Goal: Transaction & Acquisition: Purchase product/service

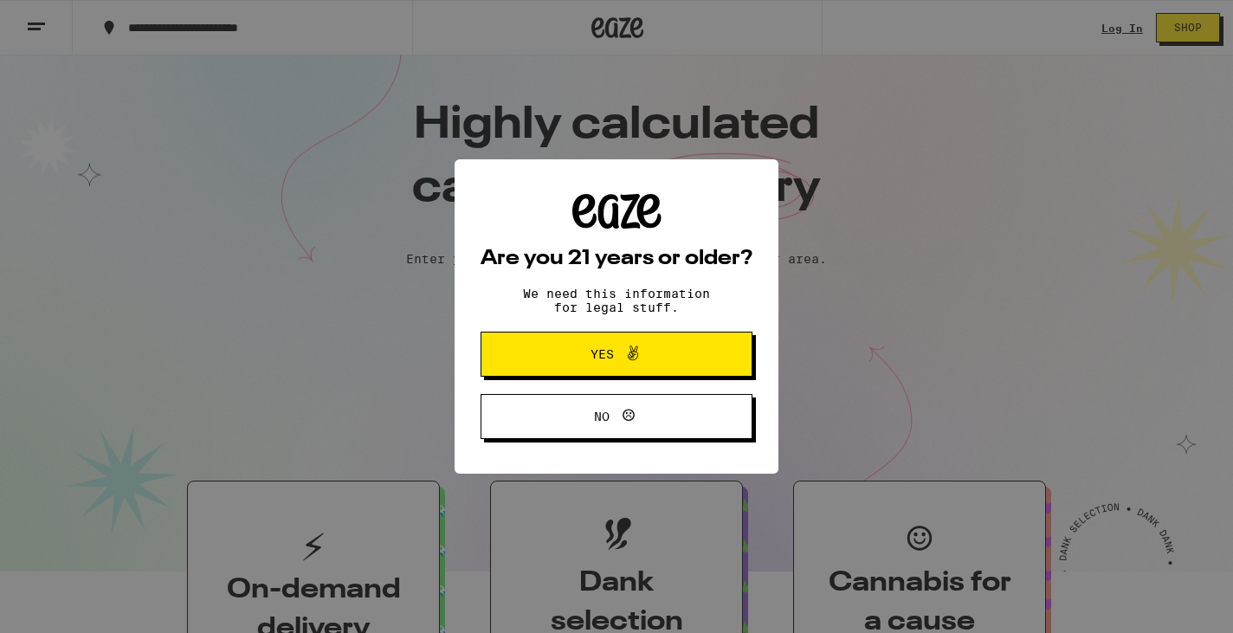
click at [604, 365] on span "Yes" at bounding box center [617, 354] width 132 height 23
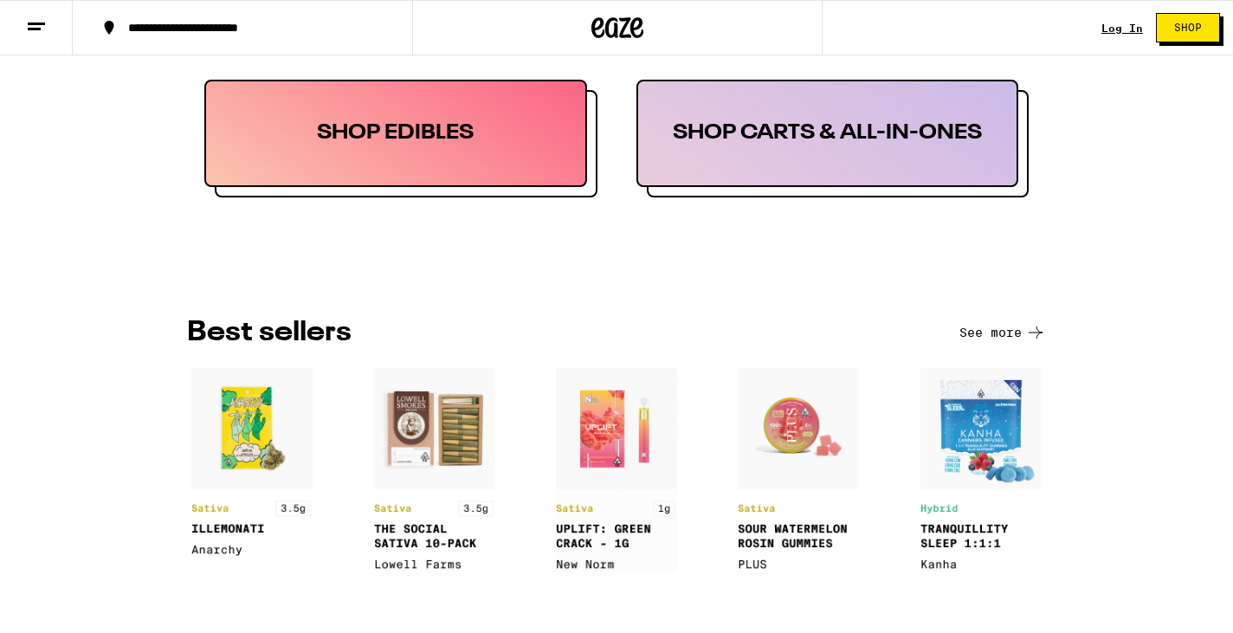
scroll to position [1064, 0]
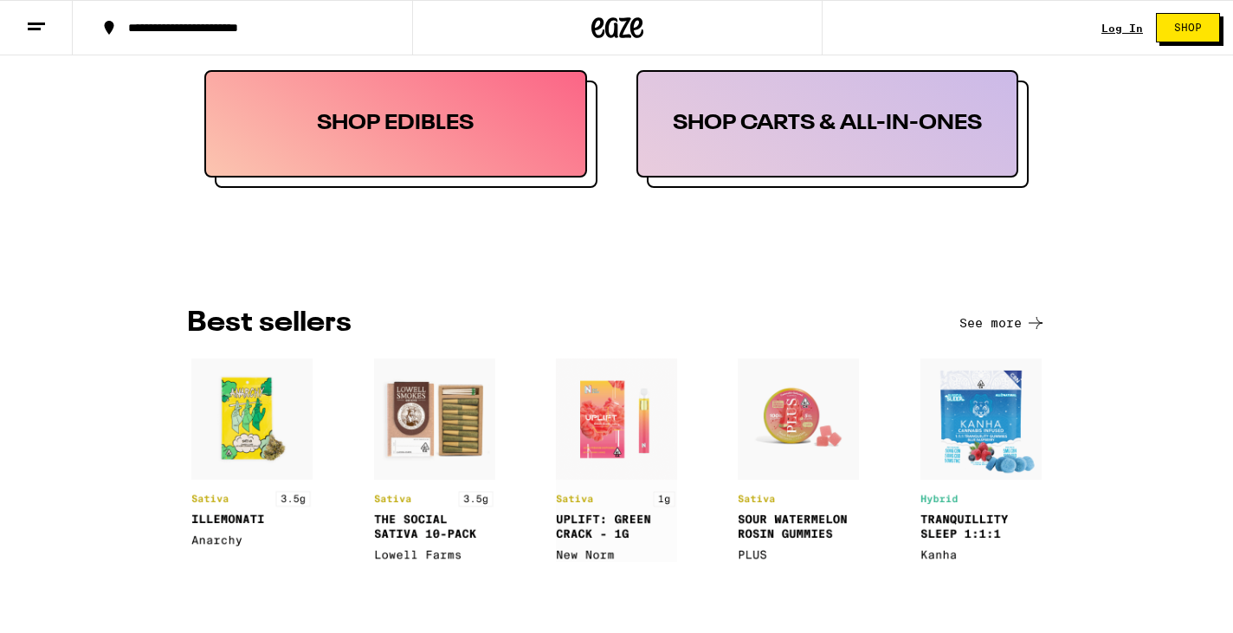
click at [1113, 33] on link "Log In" at bounding box center [1122, 28] width 42 height 11
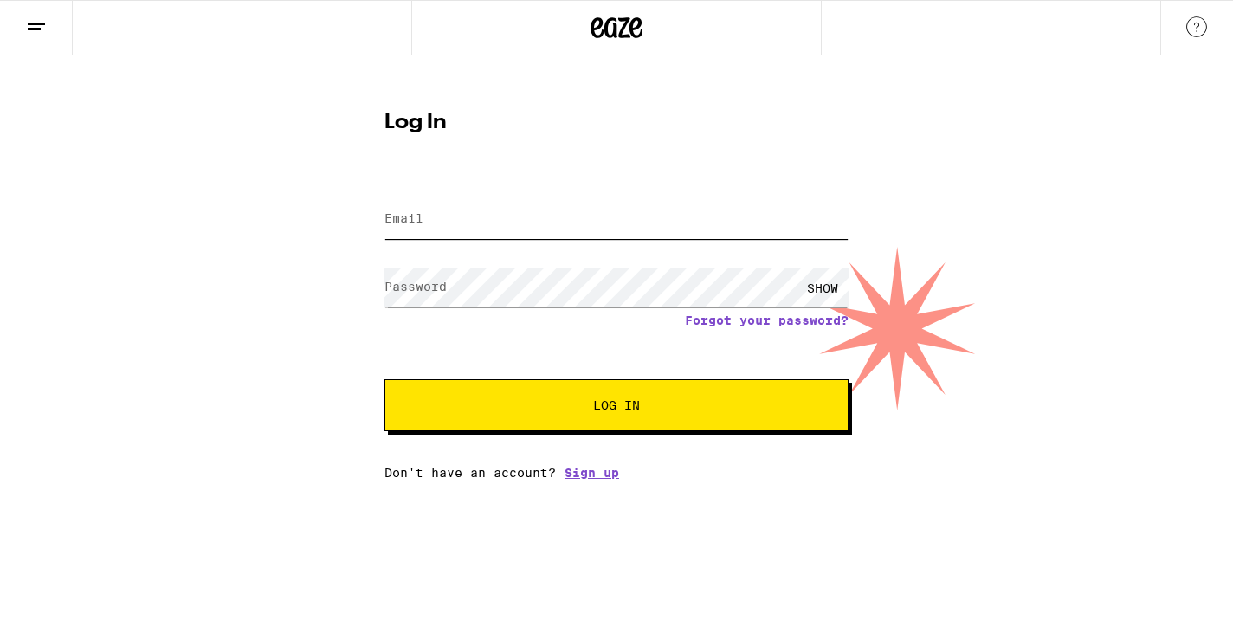
click at [532, 217] on input "Email" at bounding box center [616, 219] width 464 height 39
type input "[EMAIL_ADDRESS][DOMAIN_NAME]"
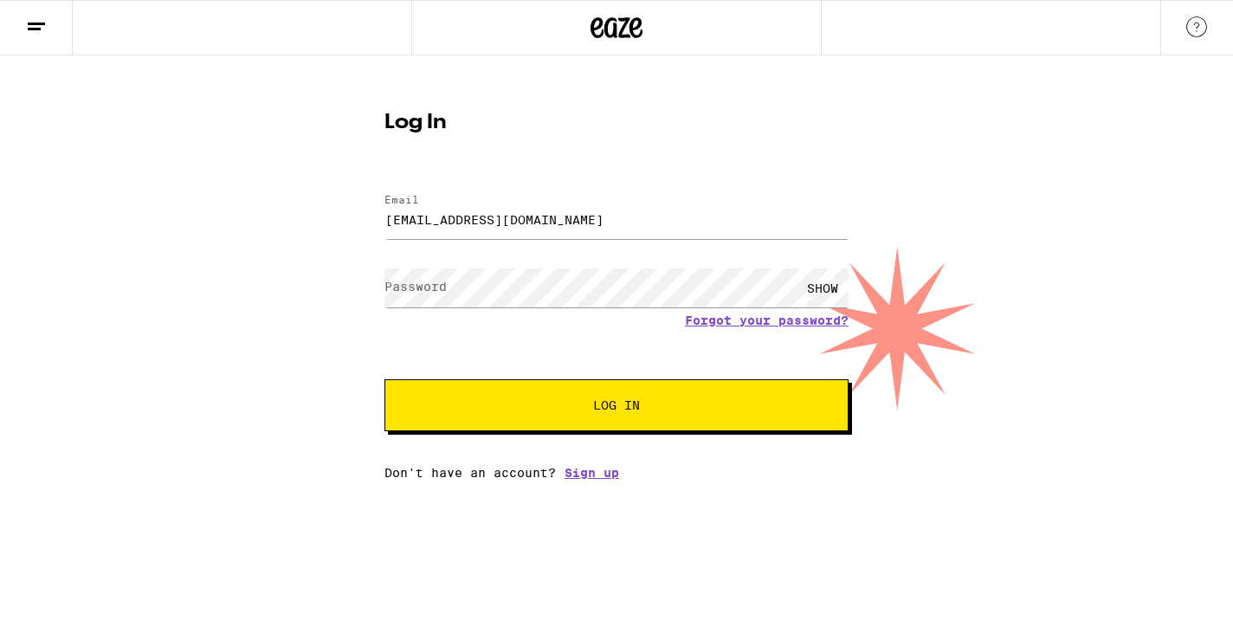
click at [616, 407] on button "Log In" at bounding box center [616, 405] width 464 height 52
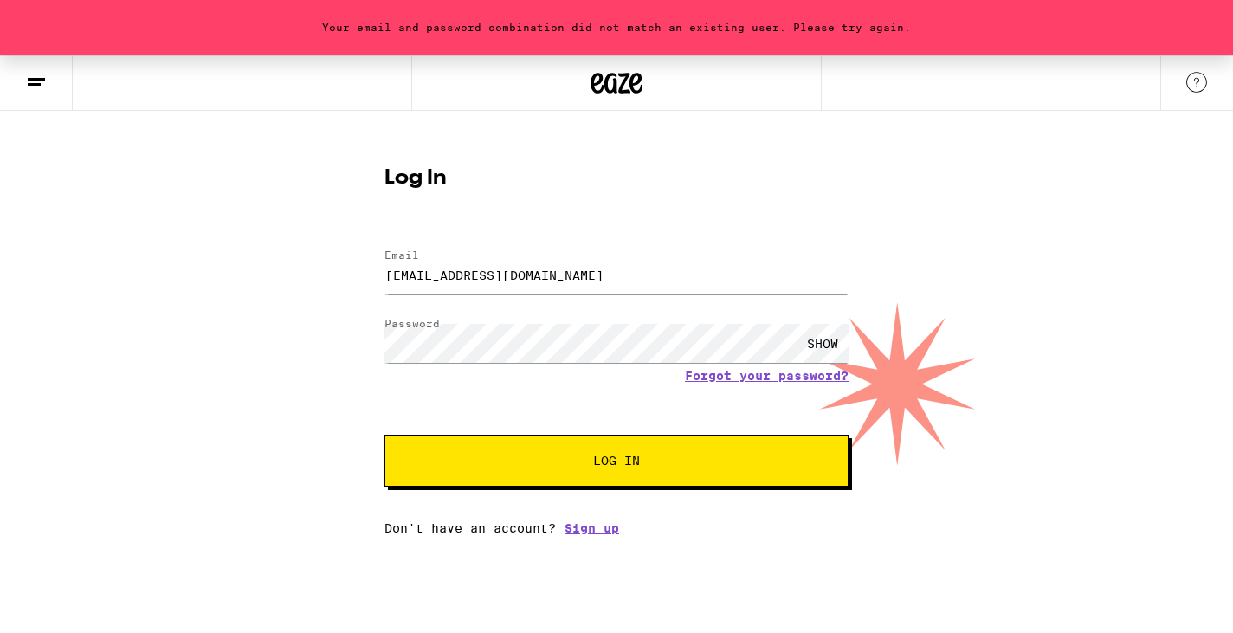
click at [676, 465] on span "Log In" at bounding box center [616, 460] width 324 height 12
click at [633, 467] on span "Log In" at bounding box center [616, 460] width 47 height 12
click at [818, 337] on div "SHOW" at bounding box center [822, 343] width 52 height 39
click at [658, 464] on span "Log In" at bounding box center [616, 460] width 324 height 12
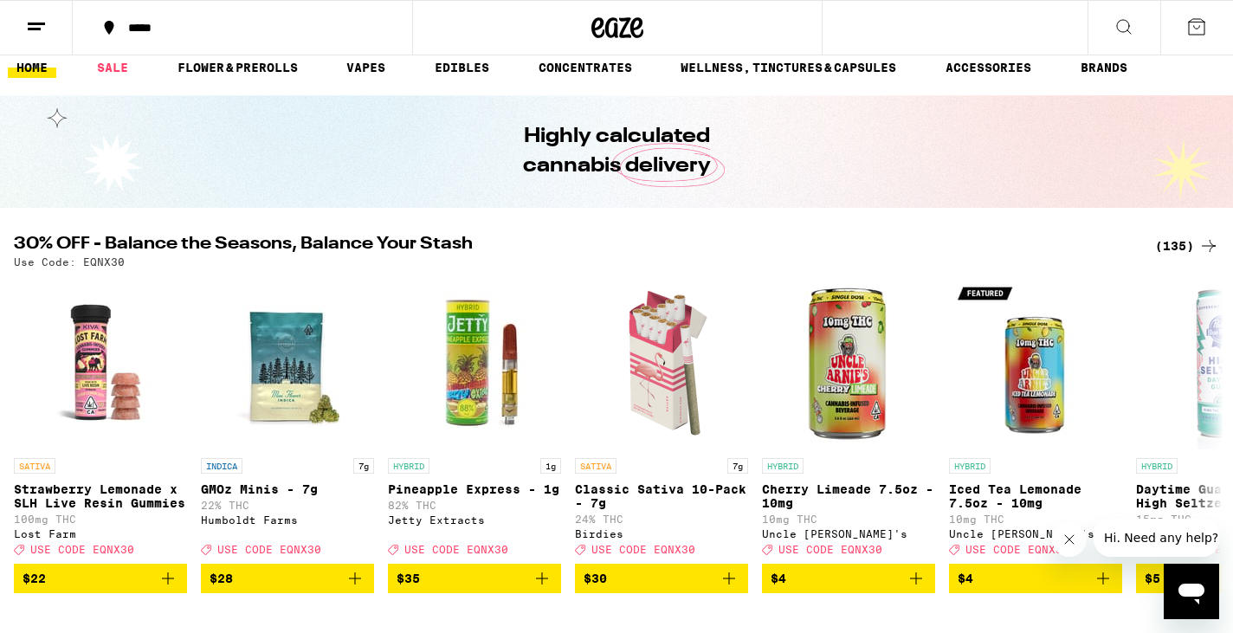
scroll to position [13, 0]
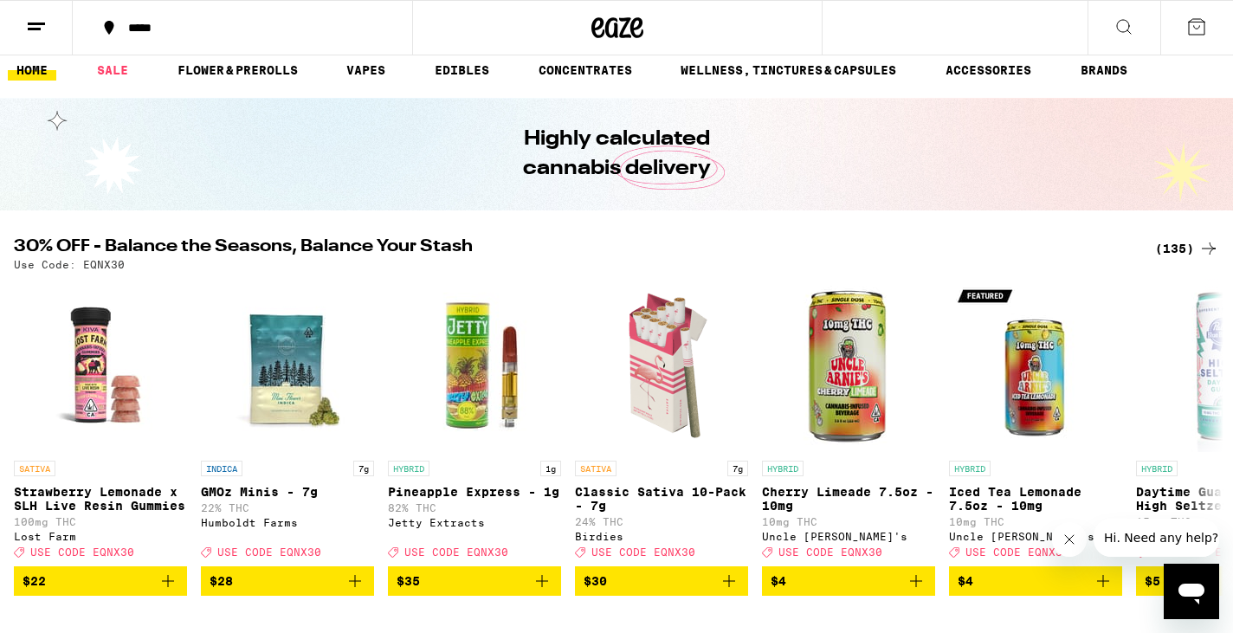
click at [1129, 20] on icon at bounding box center [1123, 26] width 21 height 21
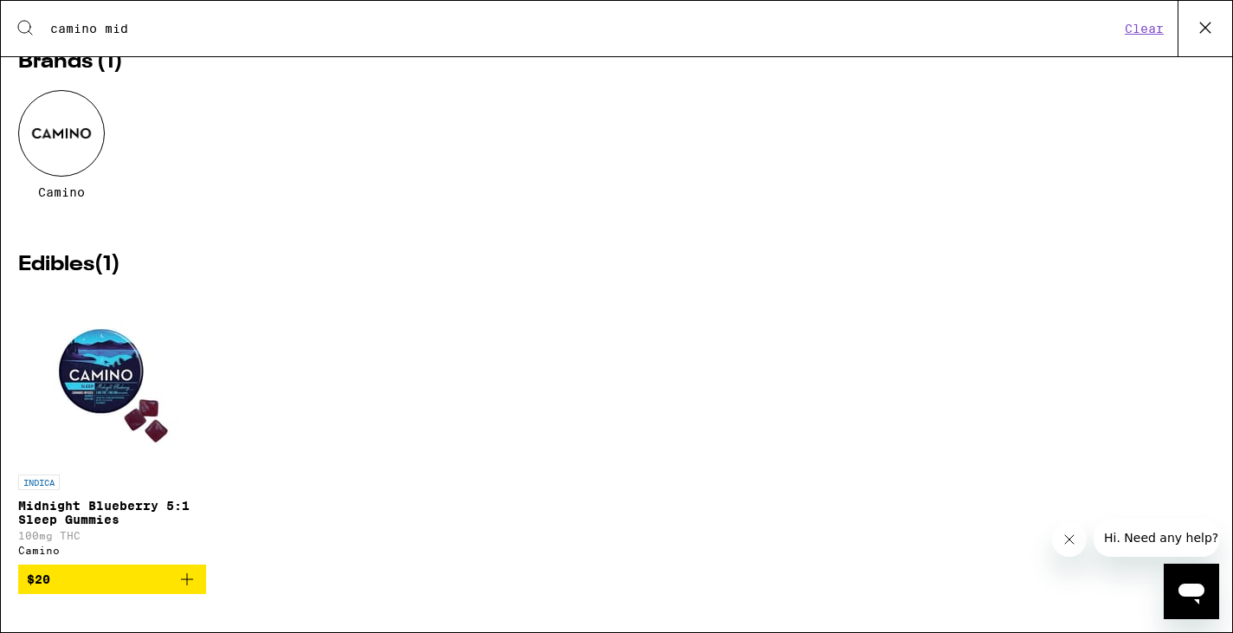
scroll to position [78, 0]
type input "camino mid"
click at [67, 136] on div at bounding box center [61, 133] width 87 height 87
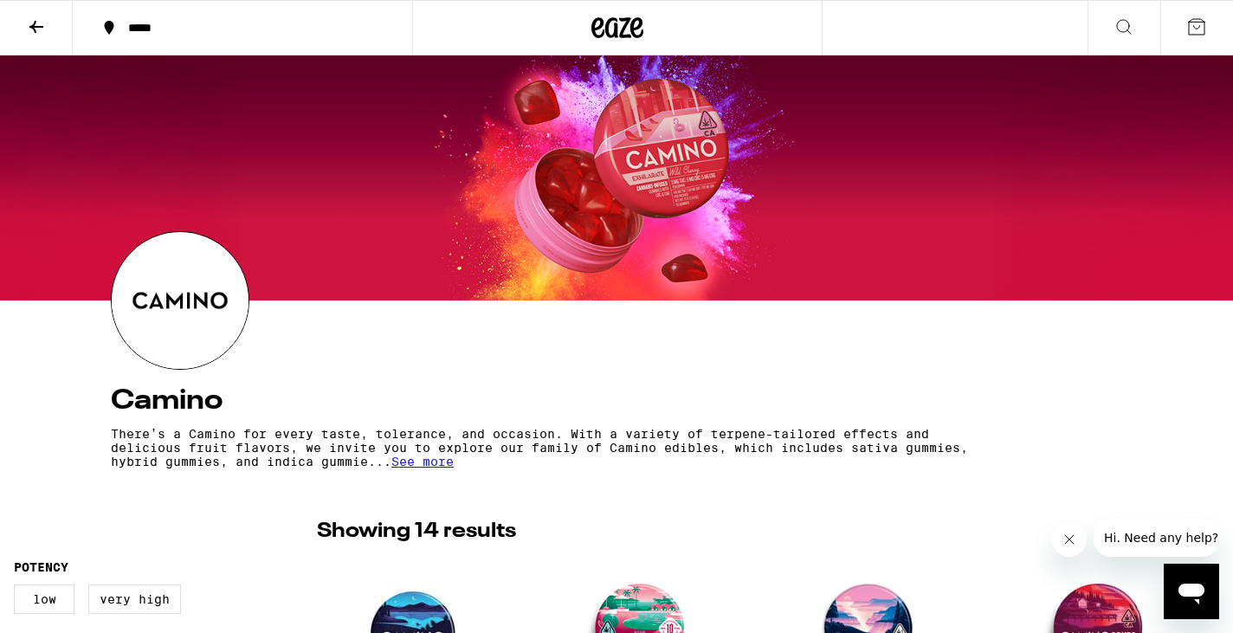
click at [1115, 31] on icon at bounding box center [1123, 26] width 21 height 21
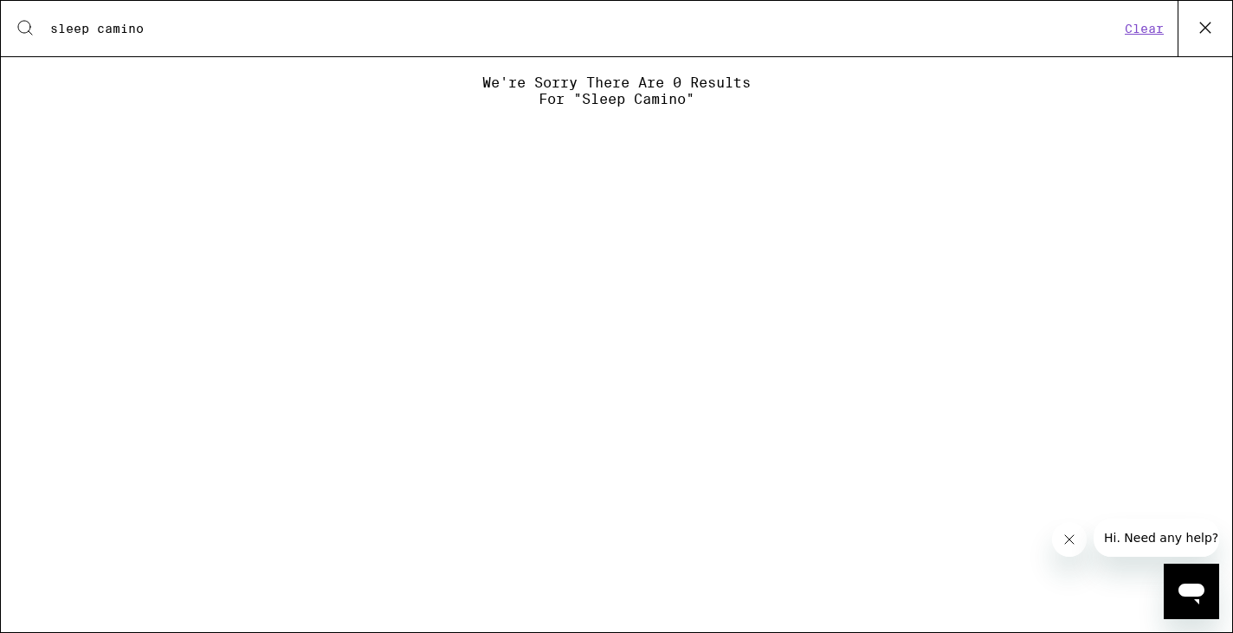
type input "sleep camino"
click at [388, 36] on input "sleep camino" at bounding box center [584, 29] width 1070 height 16
drag, startPoint x: 171, startPoint y: 38, endPoint x: 35, endPoint y: 18, distance: 138.2
click at [36, 19] on div "Search for Products sleep camino Clear" at bounding box center [616, 28] width 1231 height 55
click at [1148, 33] on button "Clear" at bounding box center [1143, 29] width 49 height 16
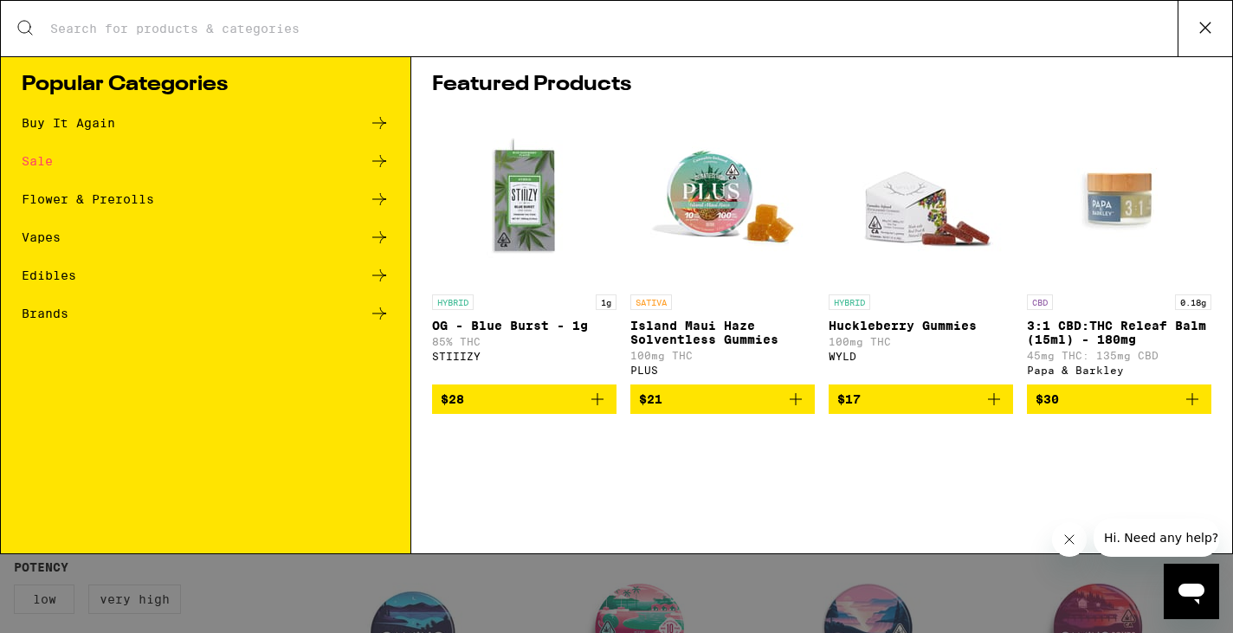
click at [1189, 31] on button at bounding box center [1204, 28] width 55 height 55
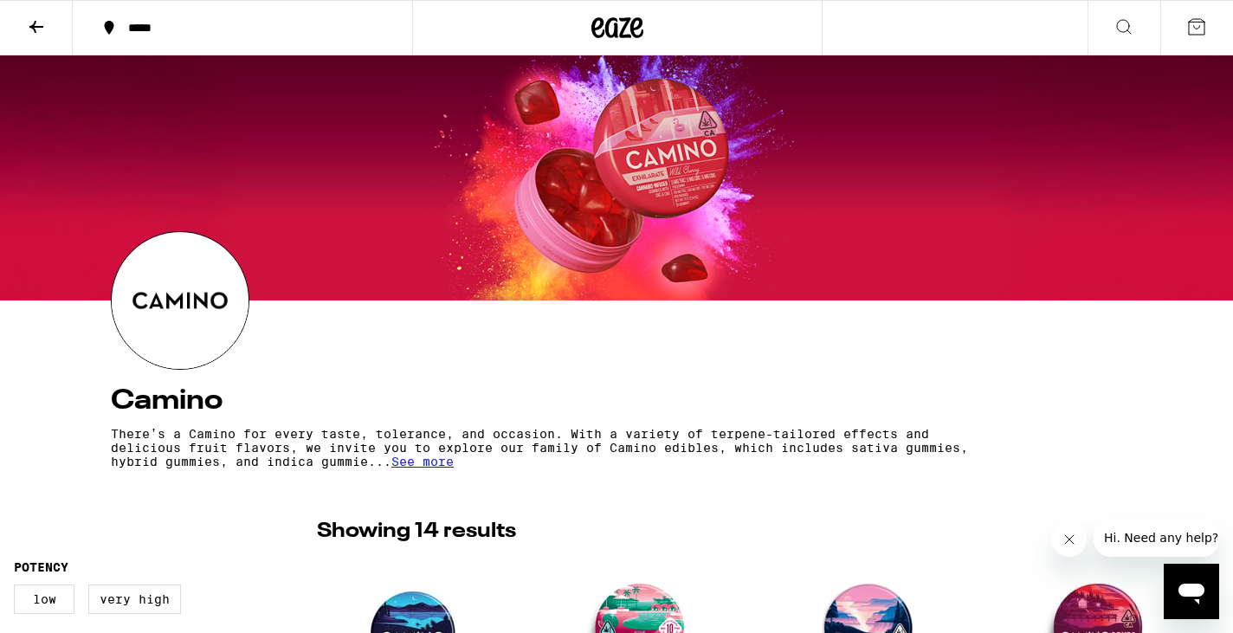
click at [1130, 26] on icon at bounding box center [1123, 26] width 21 height 21
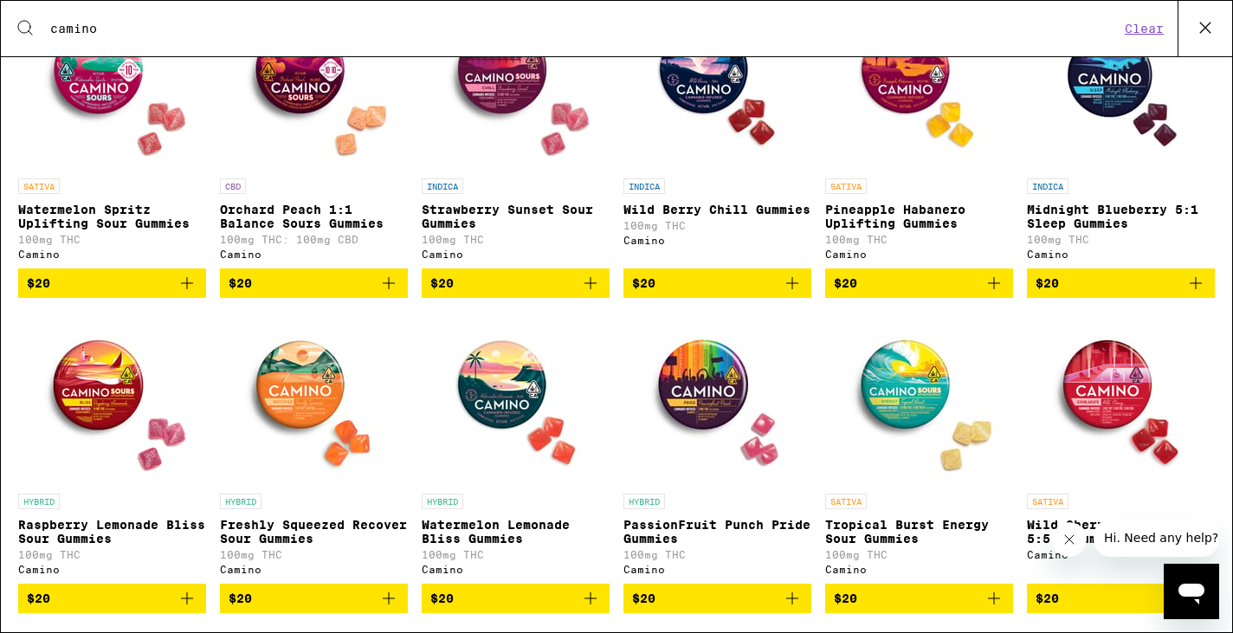
scroll to position [364, 0]
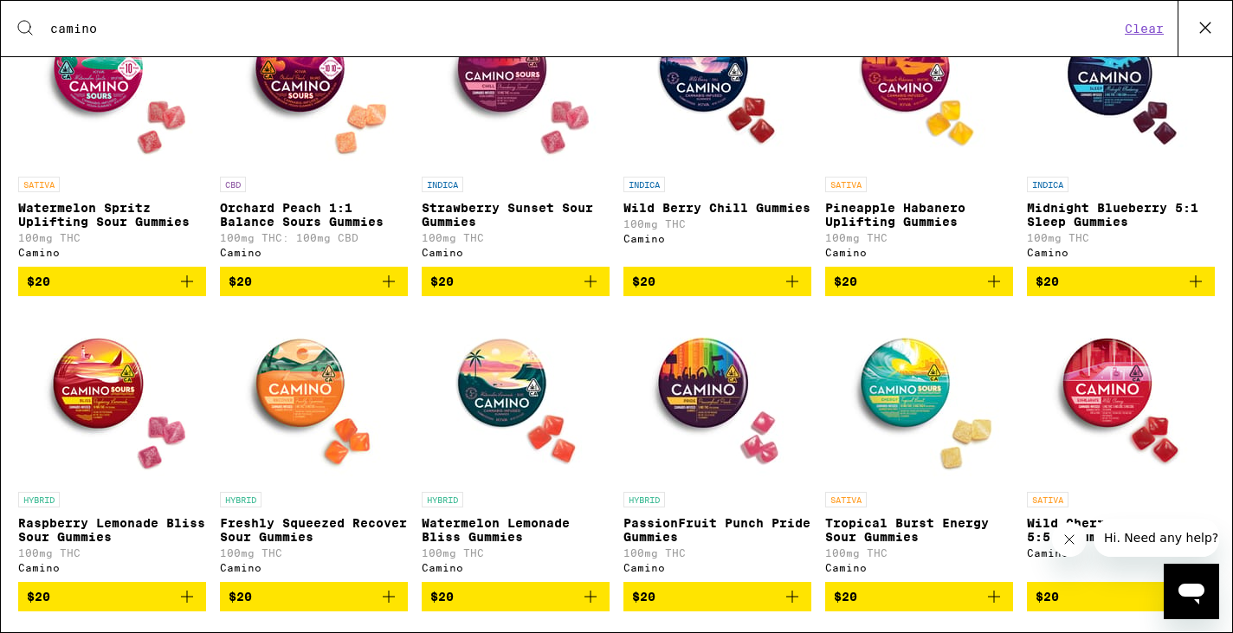
type input "camino"
click at [1193, 292] on icon "Add to bag" at bounding box center [1195, 281] width 21 height 21
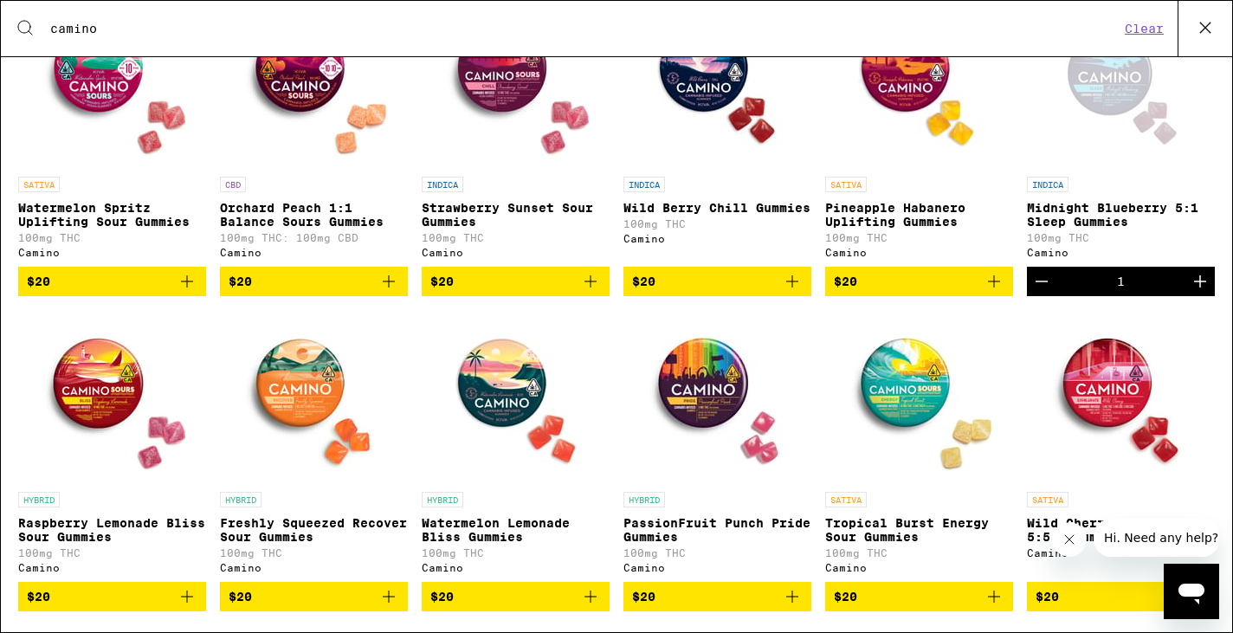
click at [1194, 292] on icon "Increment" at bounding box center [1199, 281] width 21 height 21
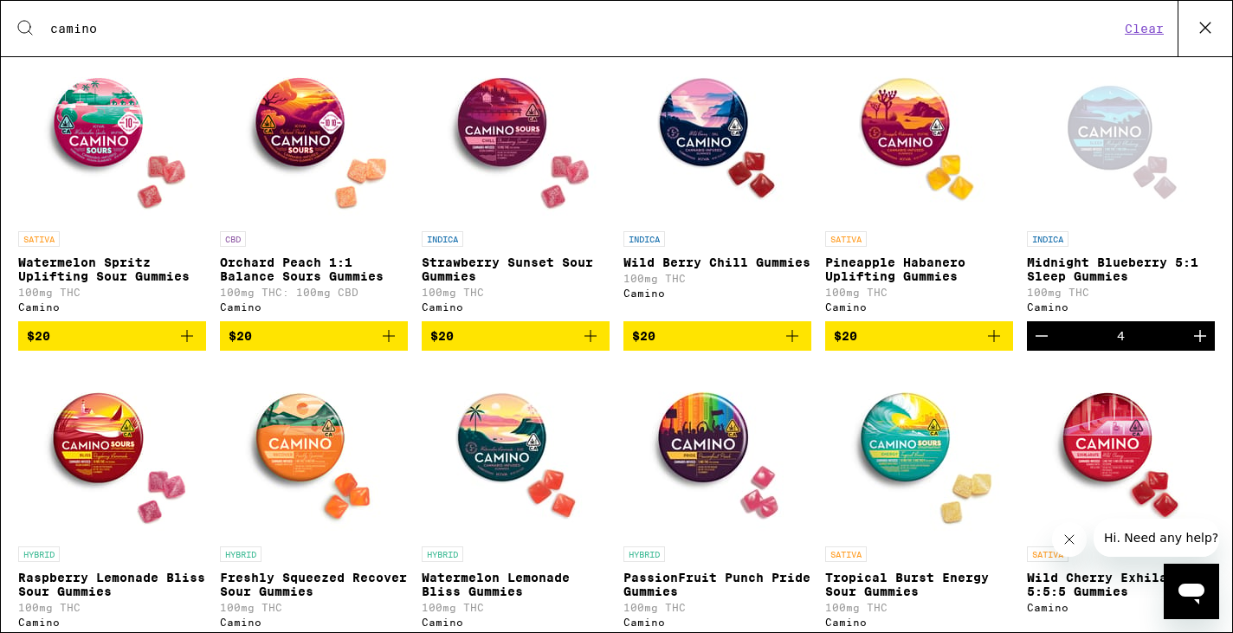
scroll to position [340, 0]
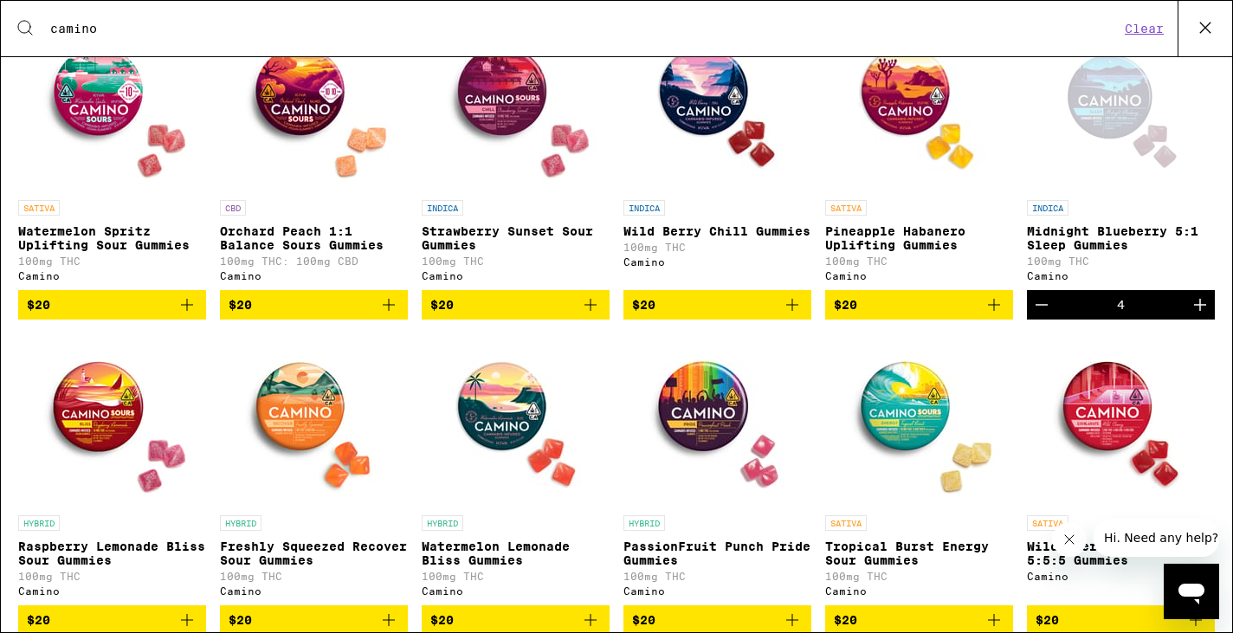
click at [1093, 239] on p "Midnight Blueberry 5:1 Sleep Gummies" at bounding box center [1121, 238] width 188 height 28
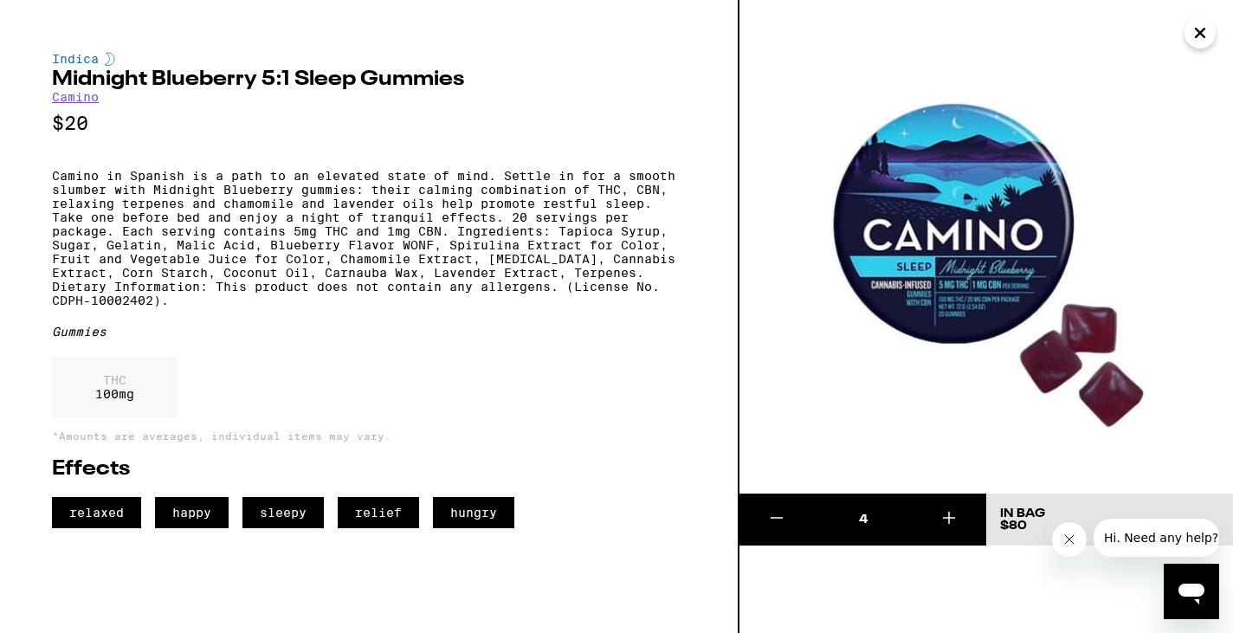
click at [1072, 543] on icon "Close message from company" at bounding box center [1069, 539] width 14 height 14
click at [816, 534] on div "4" at bounding box center [862, 519] width 247 height 52
click at [1002, 319] on img at bounding box center [985, 246] width 493 height 493
click at [1068, 379] on img at bounding box center [985, 246] width 493 height 493
click at [1173, 587] on div "Open messaging window" at bounding box center [1191, 591] width 52 height 52
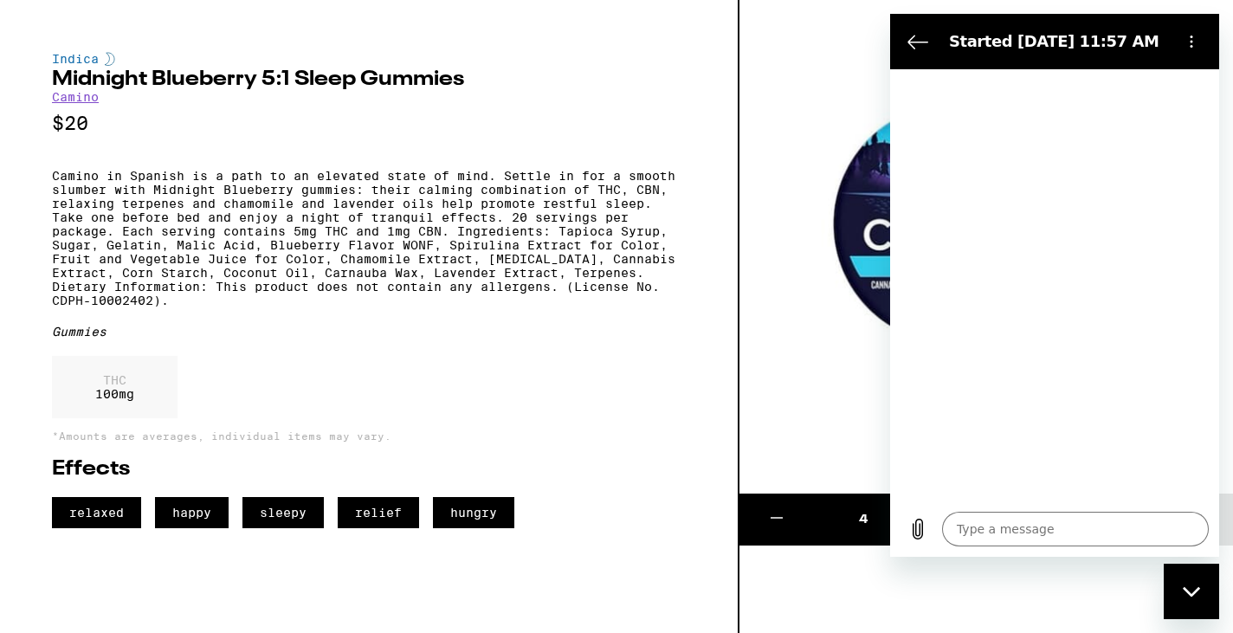
click at [1190, 42] on circle "Options menu" at bounding box center [1191, 42] width 3 height 3
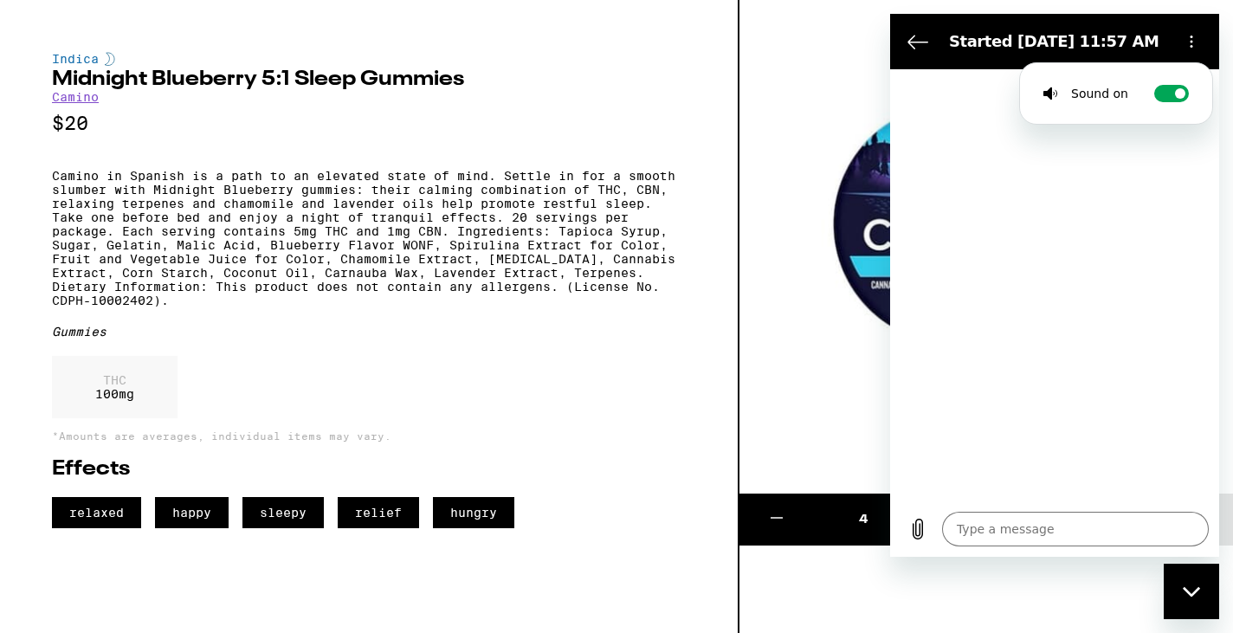
type textarea "x"
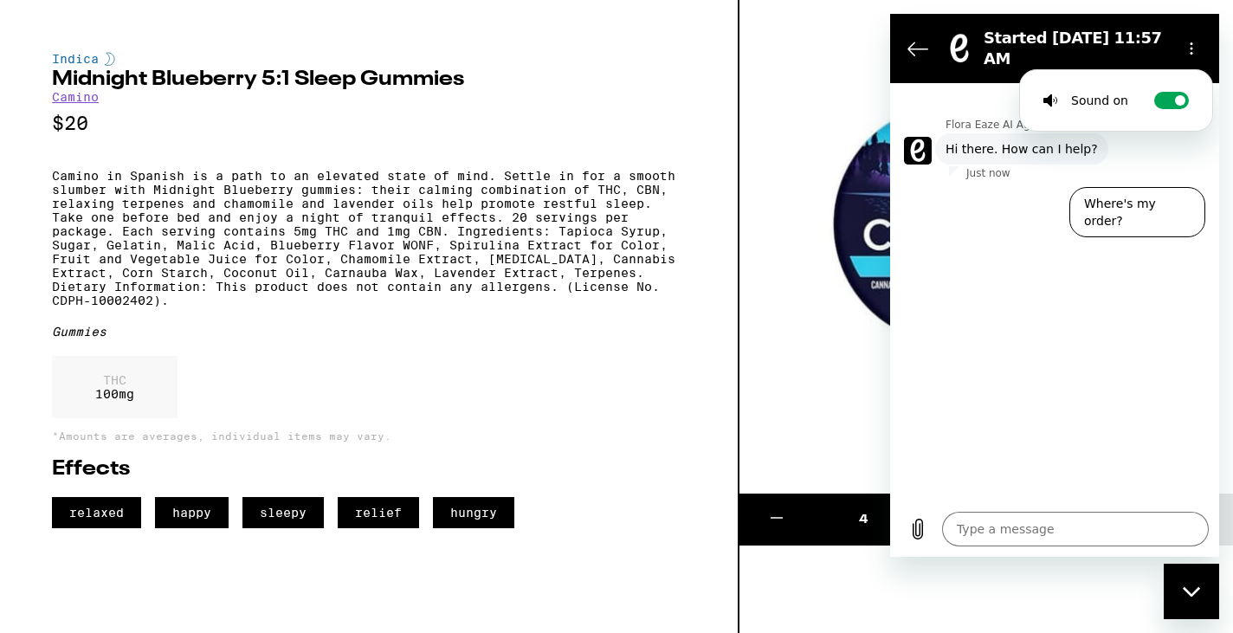
click at [903, 60] on section "Started [DATE] 11:57 AM Sound on Toggle sound notifications" at bounding box center [1054, 48] width 329 height 69
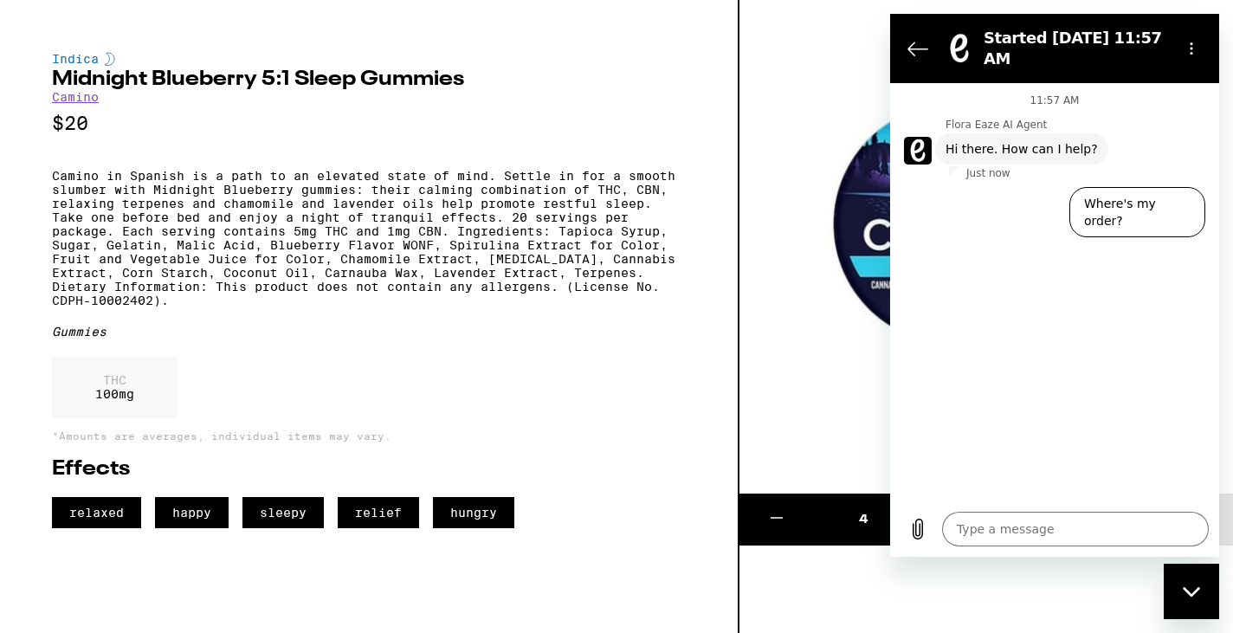
click at [903, 60] on section "Started [DATE] 11:57 AM" at bounding box center [1054, 48] width 329 height 69
click at [916, 57] on icon "Back to the conversation list" at bounding box center [917, 48] width 21 height 21
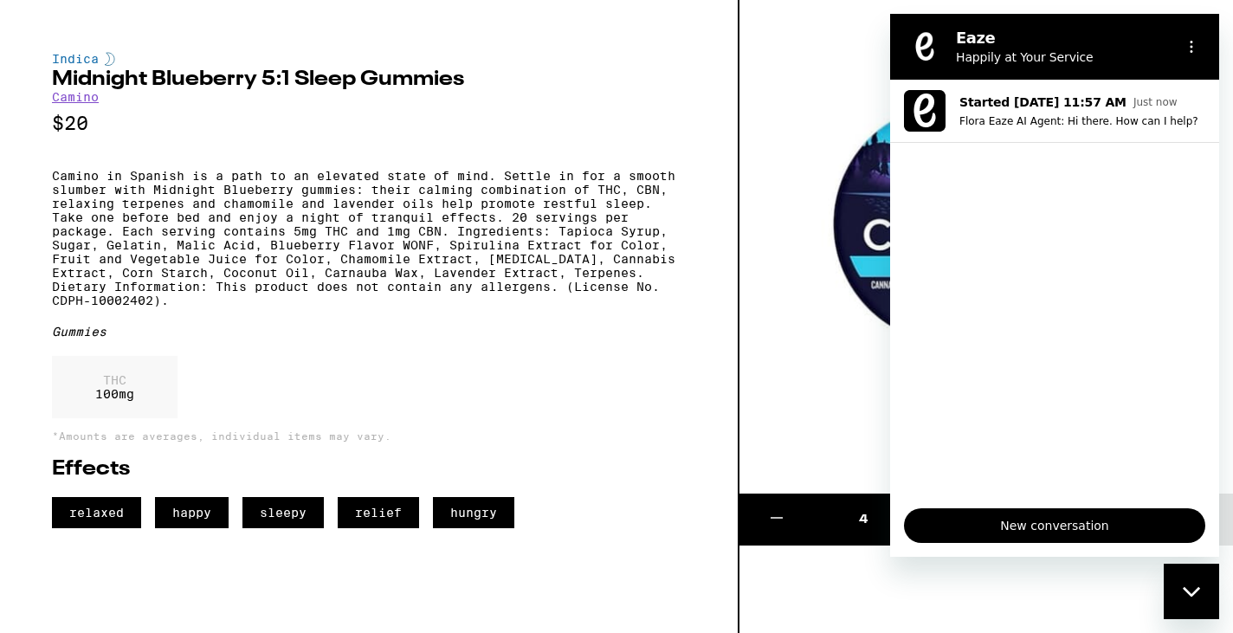
click at [844, 65] on img at bounding box center [985, 246] width 493 height 493
click at [1192, 48] on icon "Options menu" at bounding box center [1191, 47] width 14 height 14
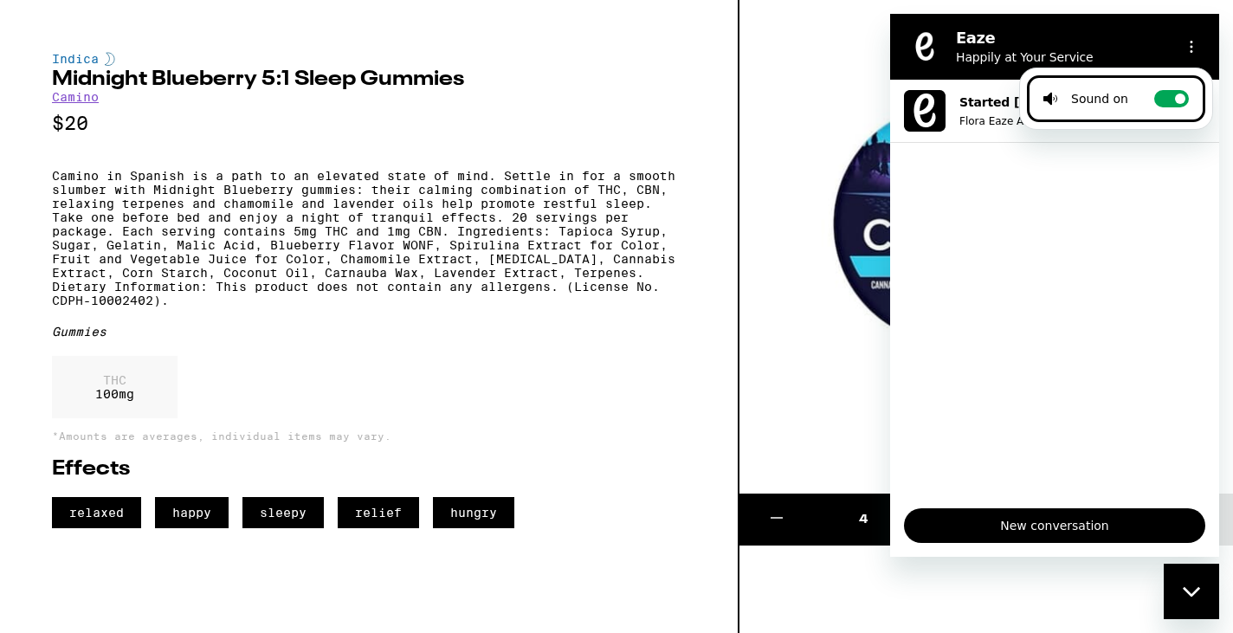
click at [802, 106] on img at bounding box center [985, 246] width 493 height 493
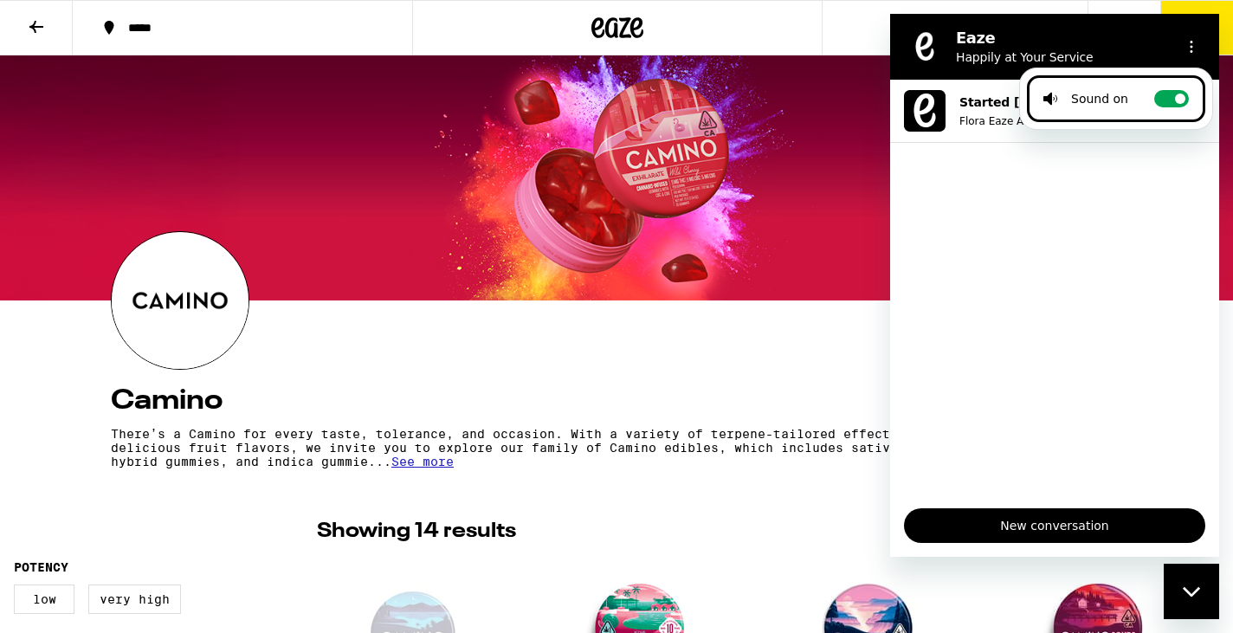
click at [1182, 596] on icon "Close messaging window" at bounding box center [1191, 591] width 18 height 11
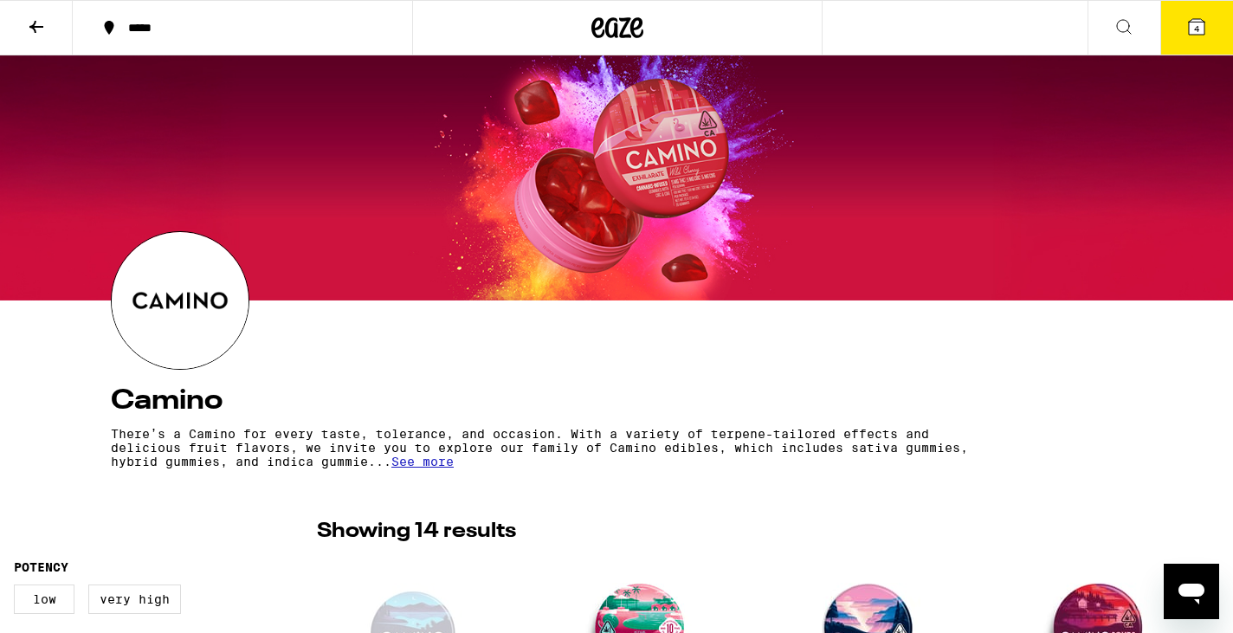
click at [1192, 32] on icon at bounding box center [1196, 27] width 16 height 16
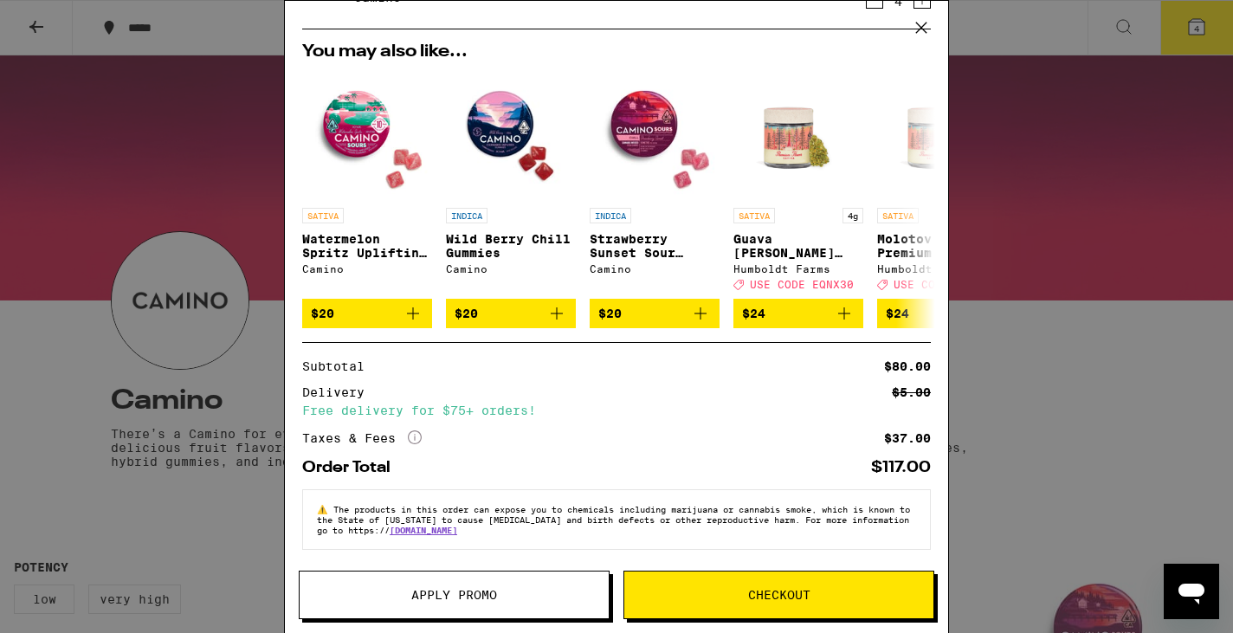
scroll to position [104, 0]
click at [731, 595] on span "Checkout" at bounding box center [778, 595] width 309 height 12
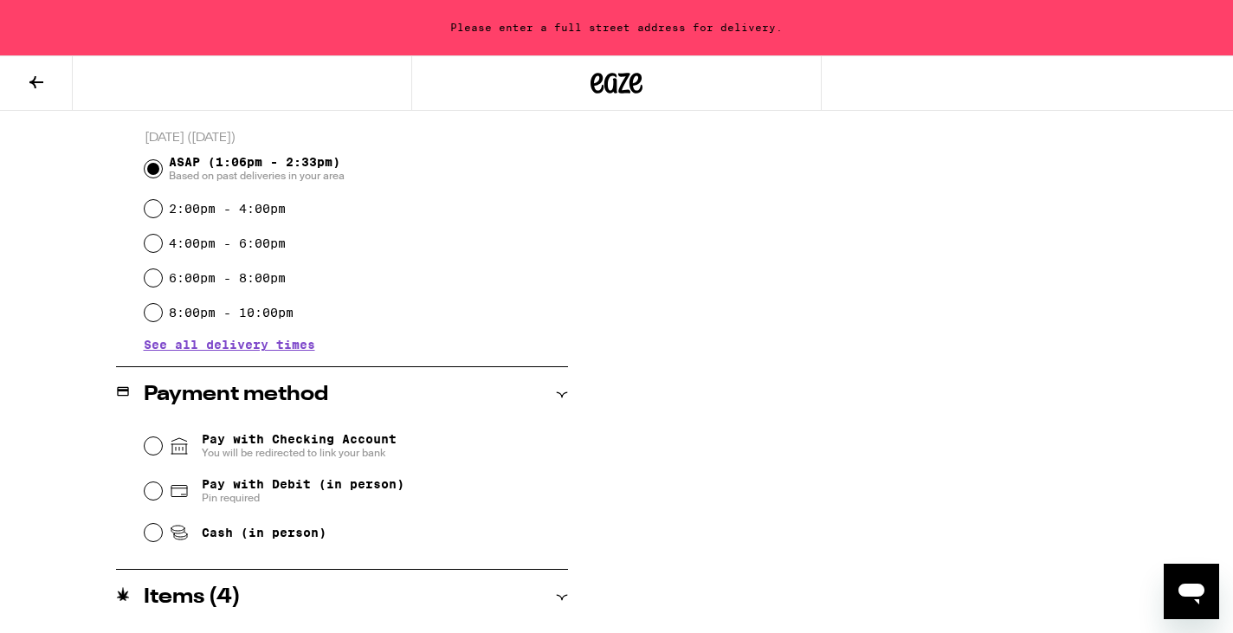
scroll to position [465, 0]
click at [151, 492] on input "Pay with Debit (in person) Pin required" at bounding box center [153, 489] width 17 height 17
radio input "true"
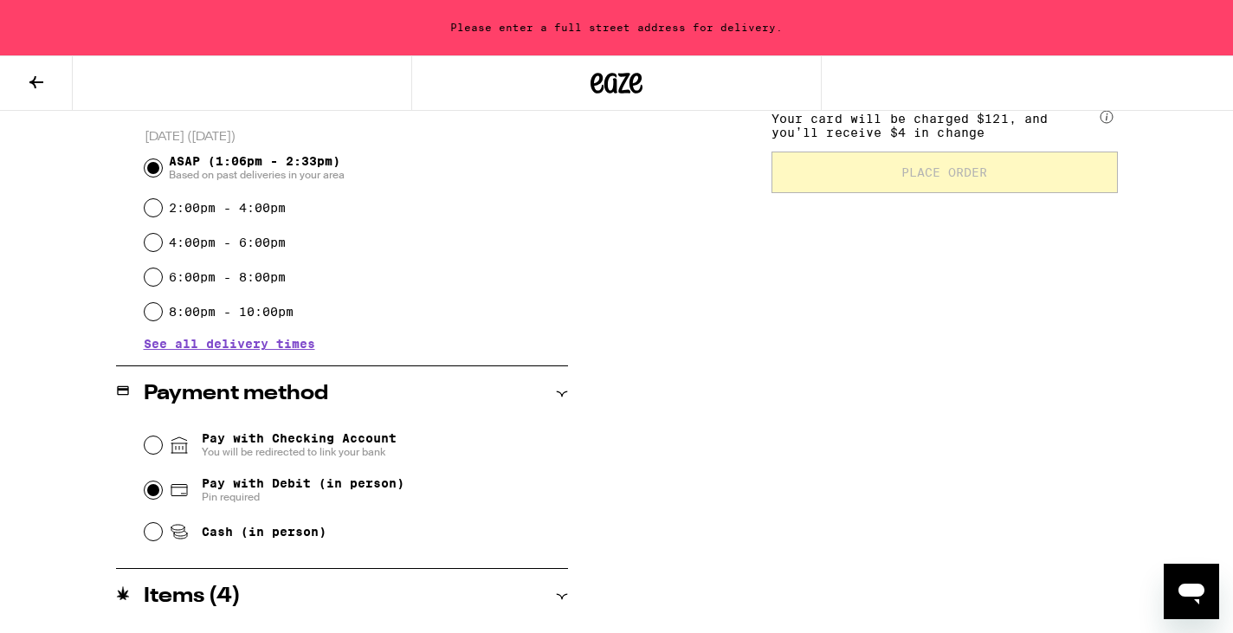
click at [152, 240] on input "4:00pm - 6:00pm" at bounding box center [153, 242] width 17 height 17
radio input "true"
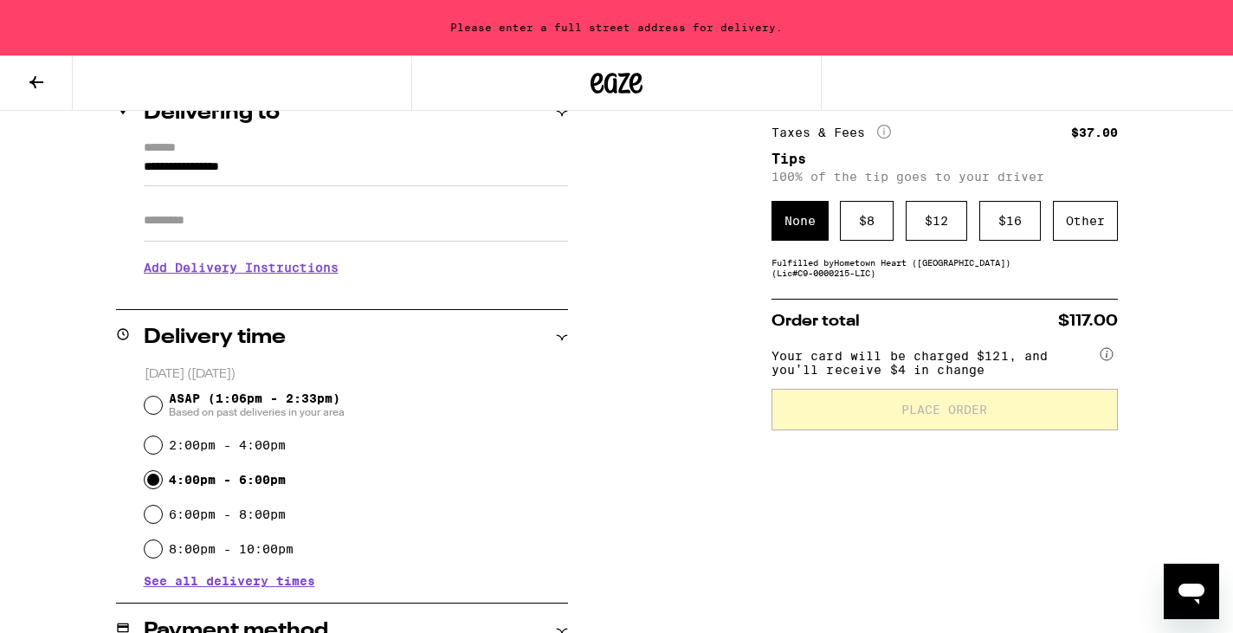
scroll to position [219, 0]
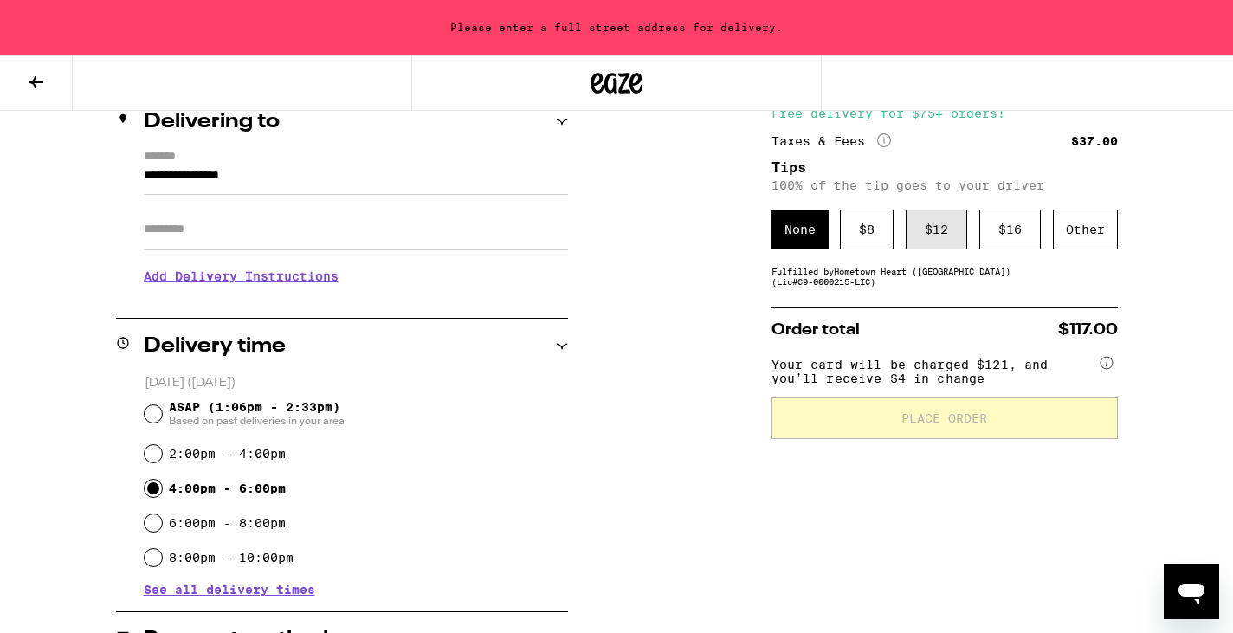
click at [930, 235] on div "$ 12" at bounding box center [935, 229] width 61 height 40
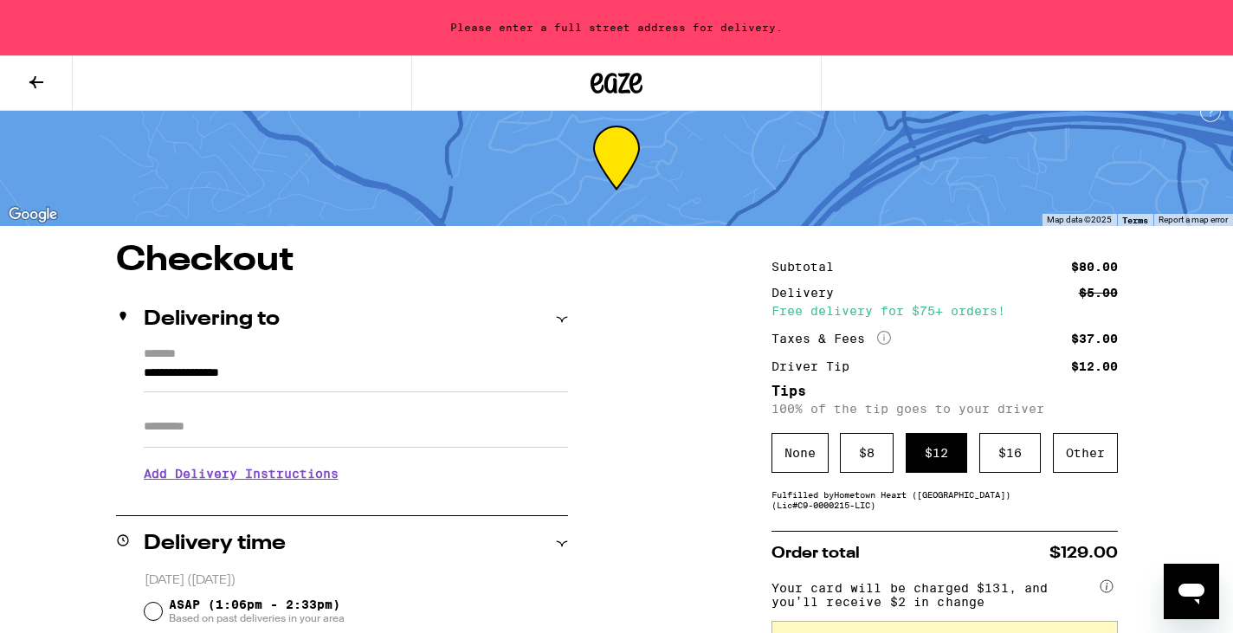
scroll to position [0, 0]
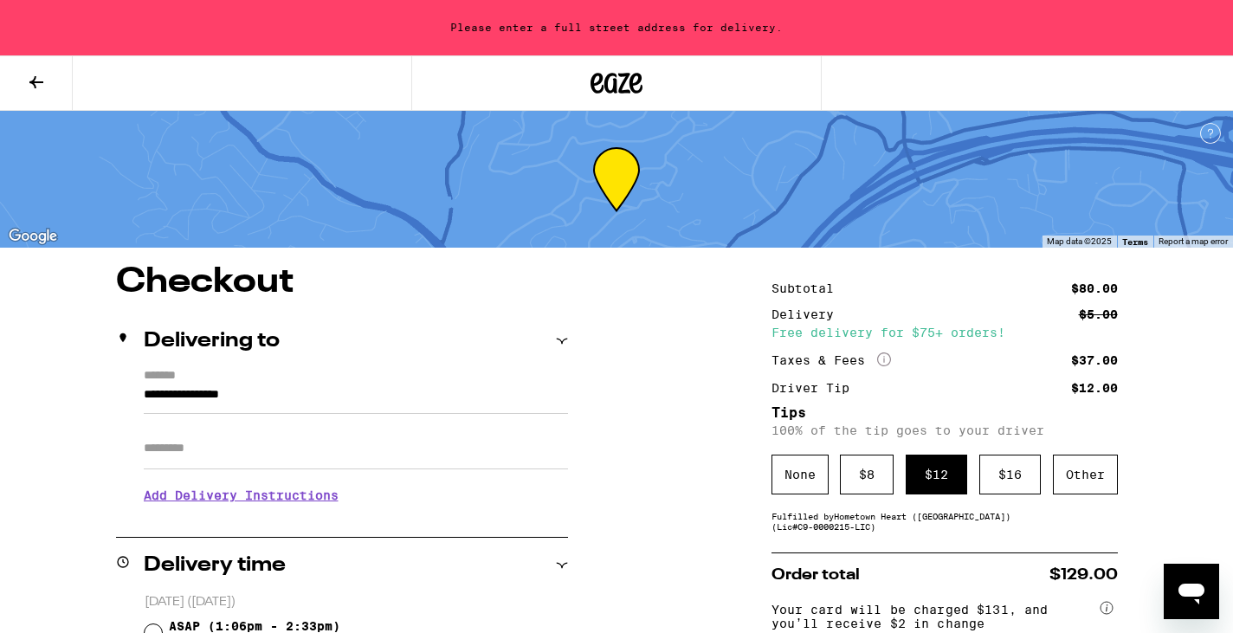
click at [372, 399] on input "**********" at bounding box center [356, 398] width 424 height 29
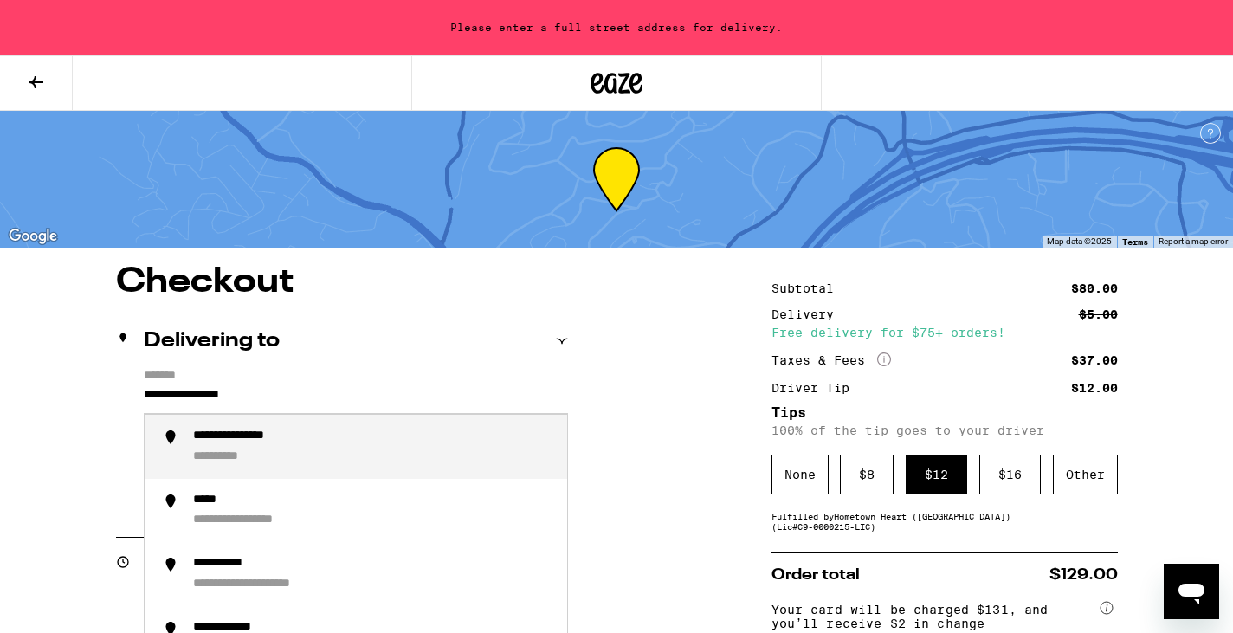
click at [146, 395] on input "**********" at bounding box center [356, 398] width 424 height 29
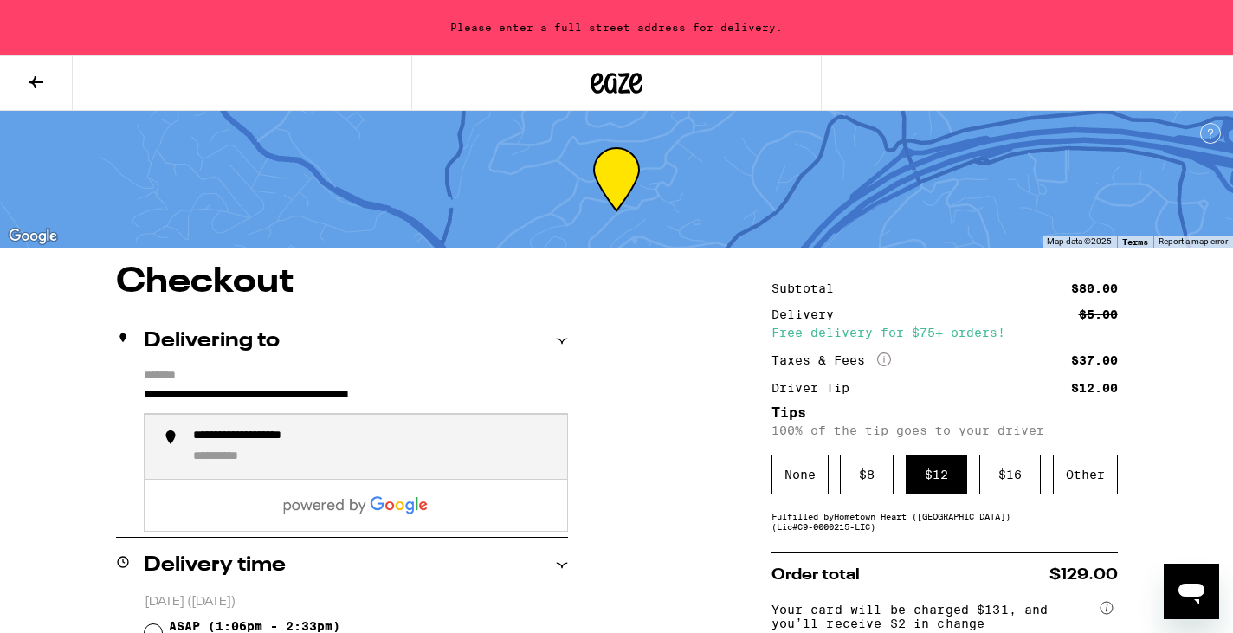
click at [524, 400] on input "**********" at bounding box center [356, 398] width 424 height 29
click at [357, 431] on div "**********" at bounding box center [373, 446] width 360 height 36
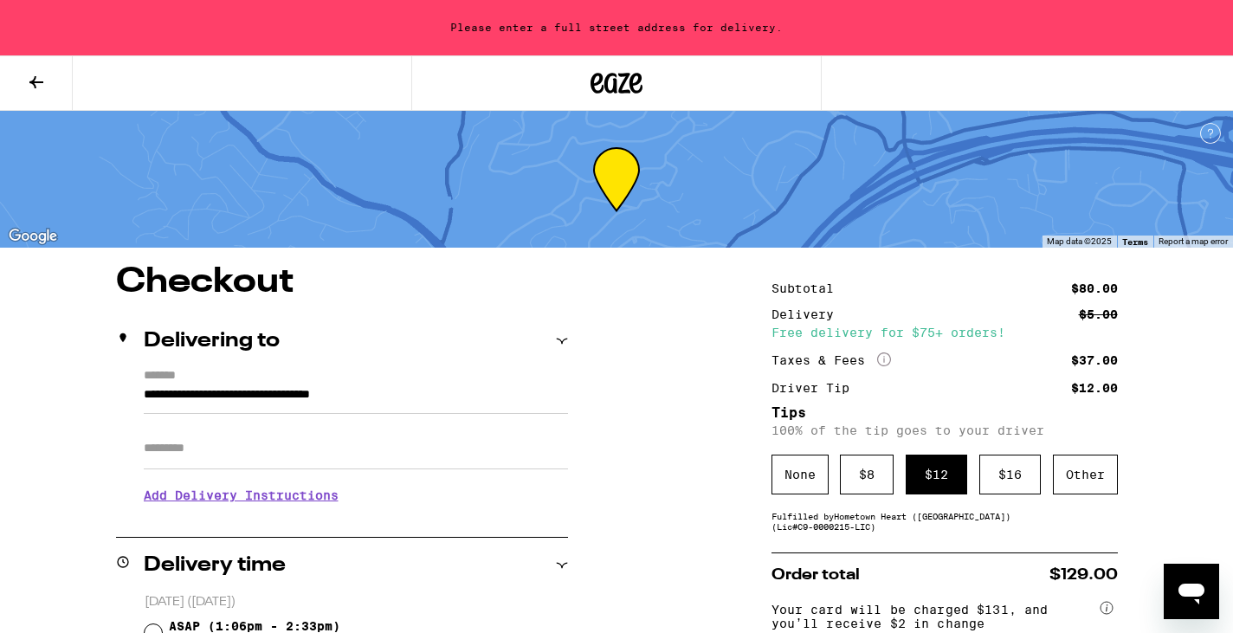
click at [288, 499] on h3 "Add Delivery Instructions" at bounding box center [356, 495] width 424 height 40
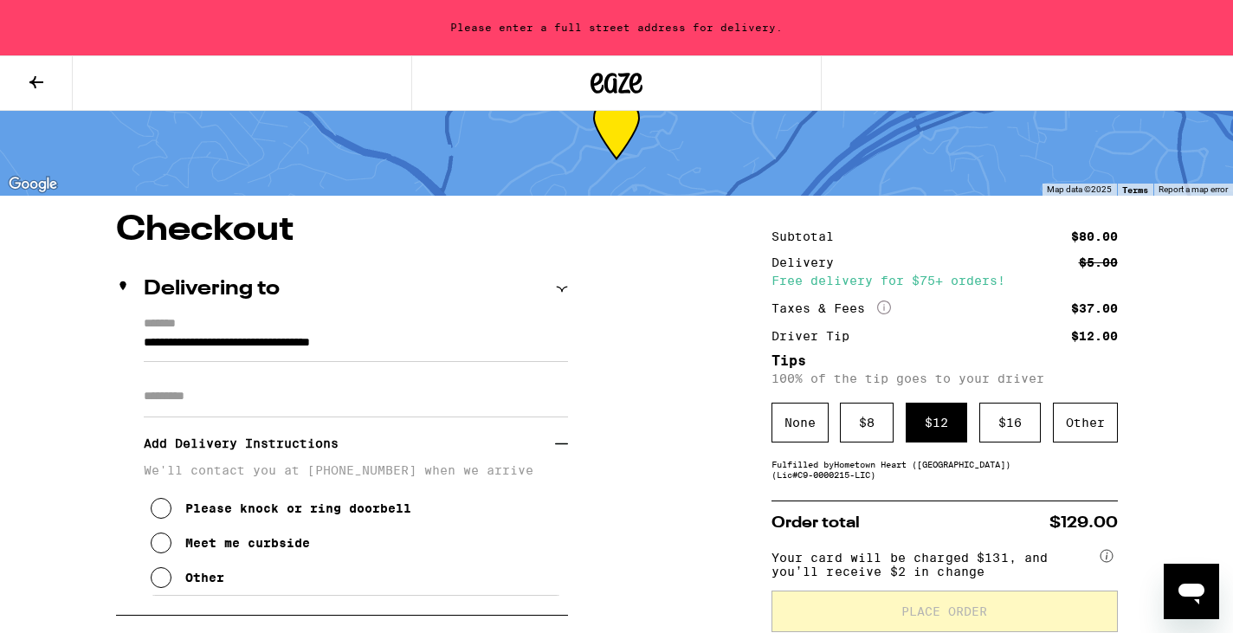
scroll to position [89, 0]
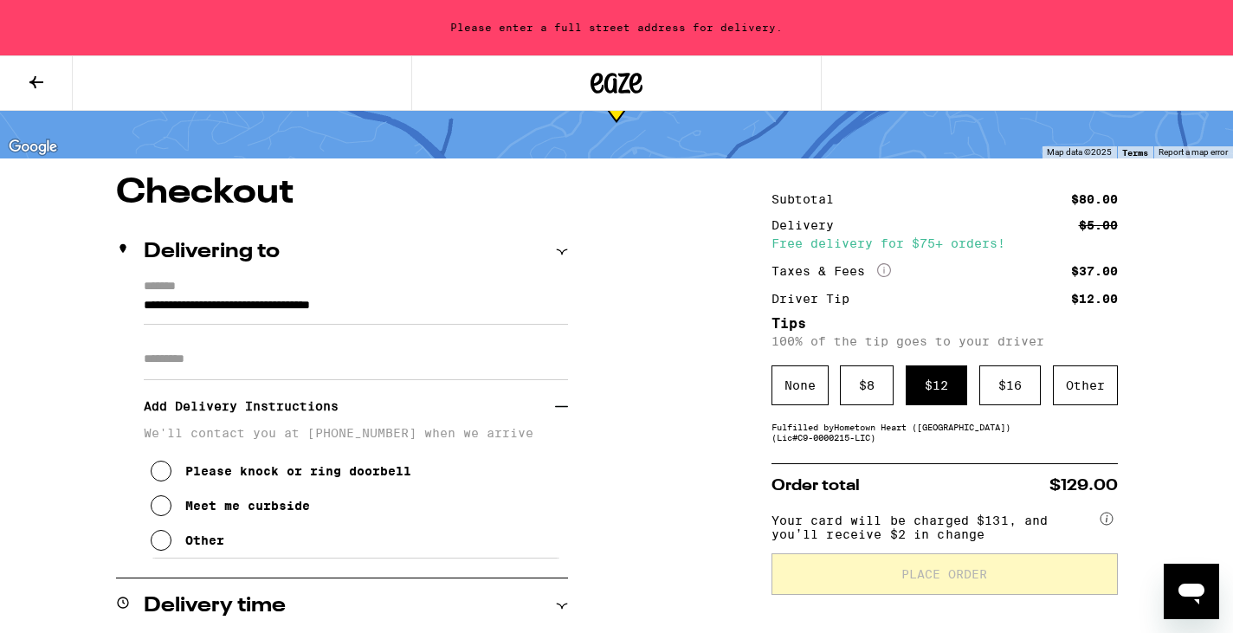
click at [164, 479] on icon at bounding box center [161, 470] width 21 height 21
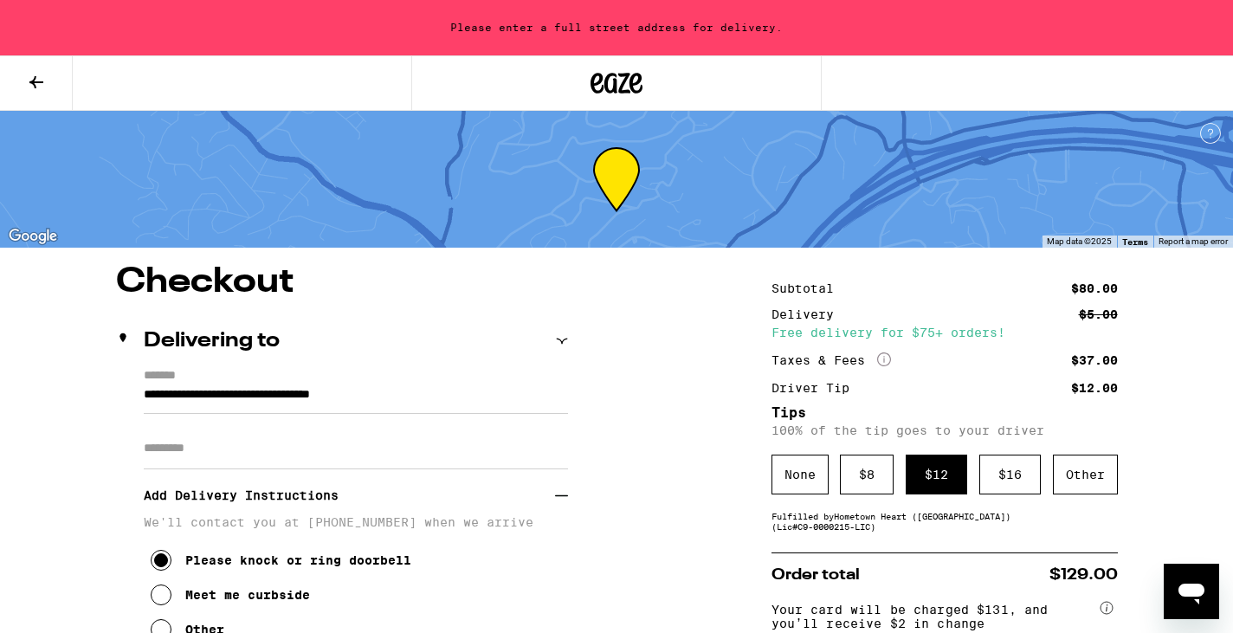
scroll to position [0, 0]
click at [562, 345] on icon at bounding box center [562, 341] width 12 height 12
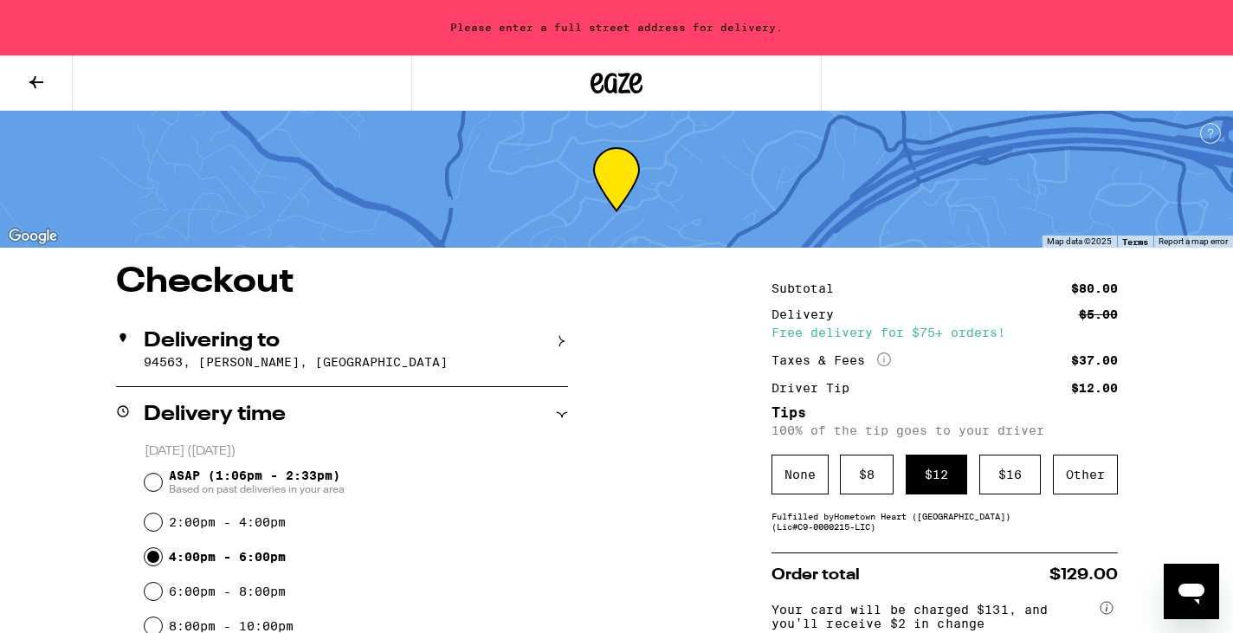
click at [562, 345] on icon at bounding box center [562, 341] width 12 height 12
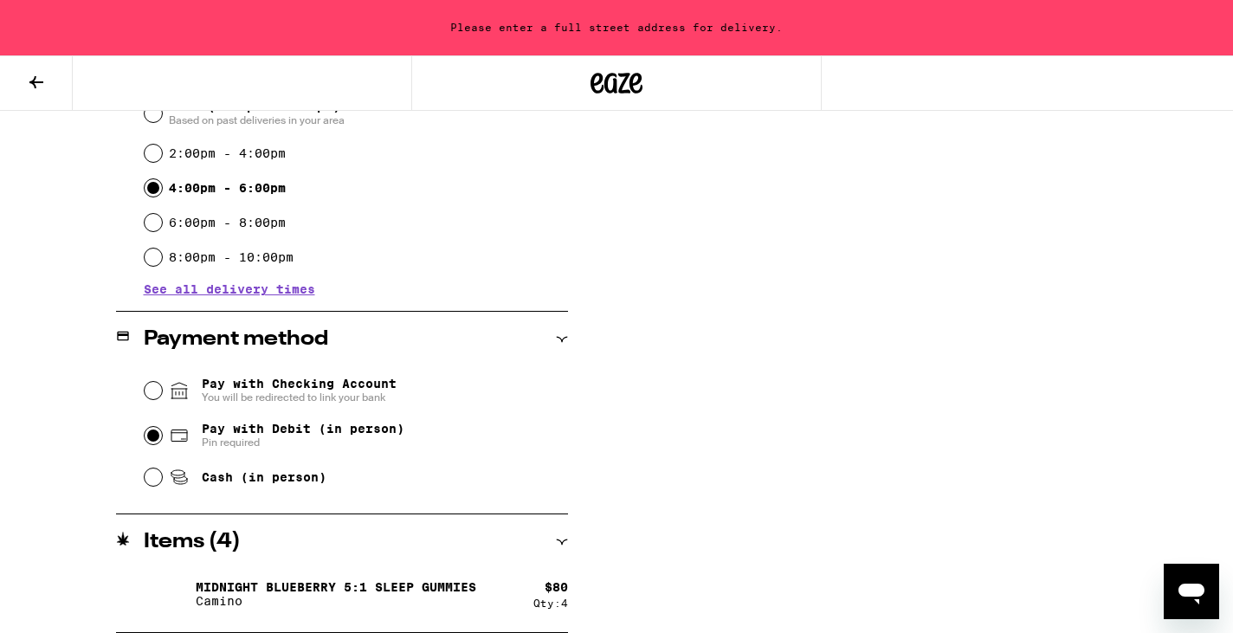
scroll to position [649, 0]
click at [491, 620] on div "Midnight Blueberry 5:1 Sleep Gummies Camino $ 80 Qty: 4" at bounding box center [342, 601] width 452 height 62
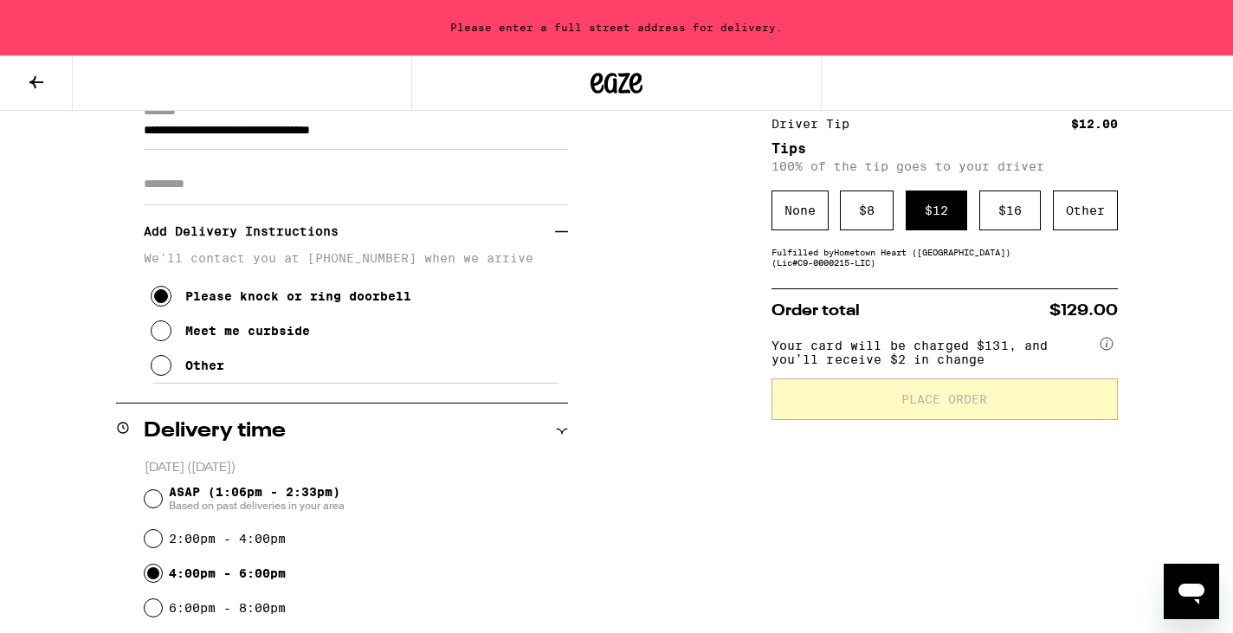
scroll to position [271, 0]
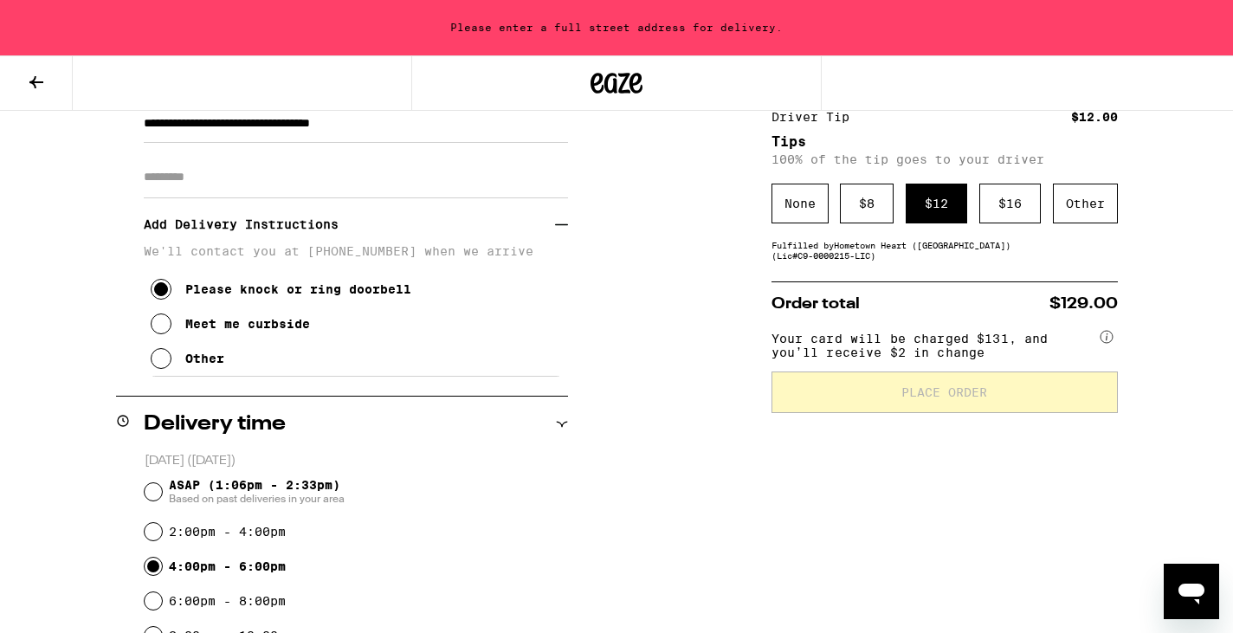
click at [1106, 340] on icon at bounding box center [1106, 336] width 2 height 7
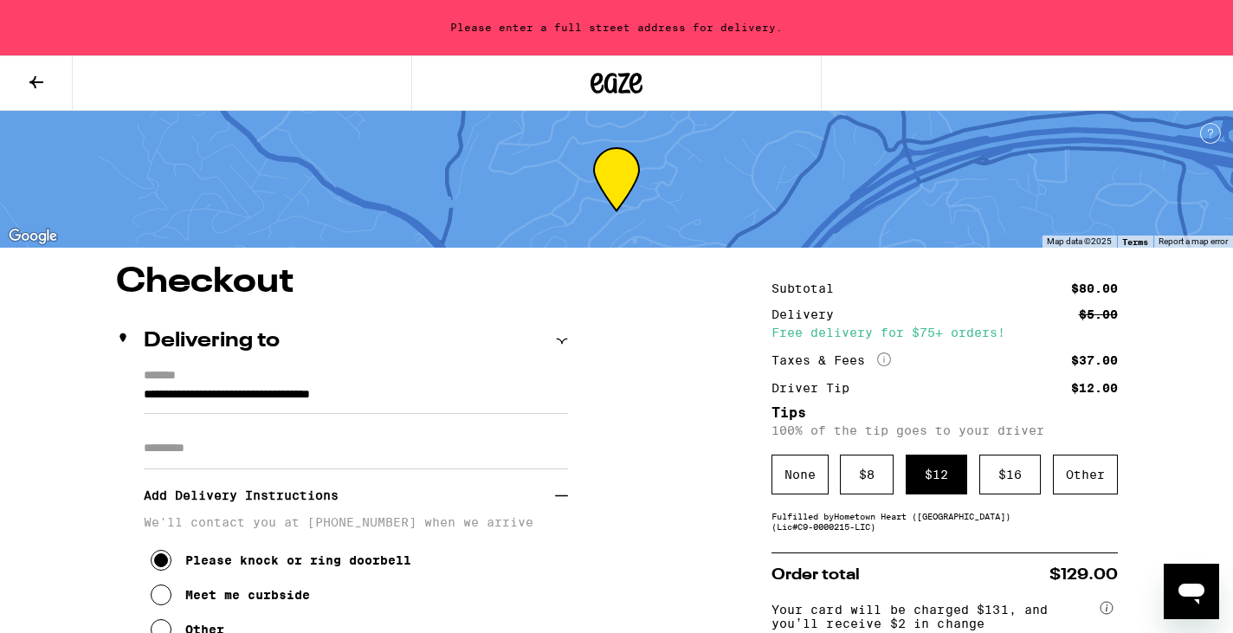
scroll to position [0, 0]
click at [456, 395] on input "**********" at bounding box center [356, 398] width 424 height 29
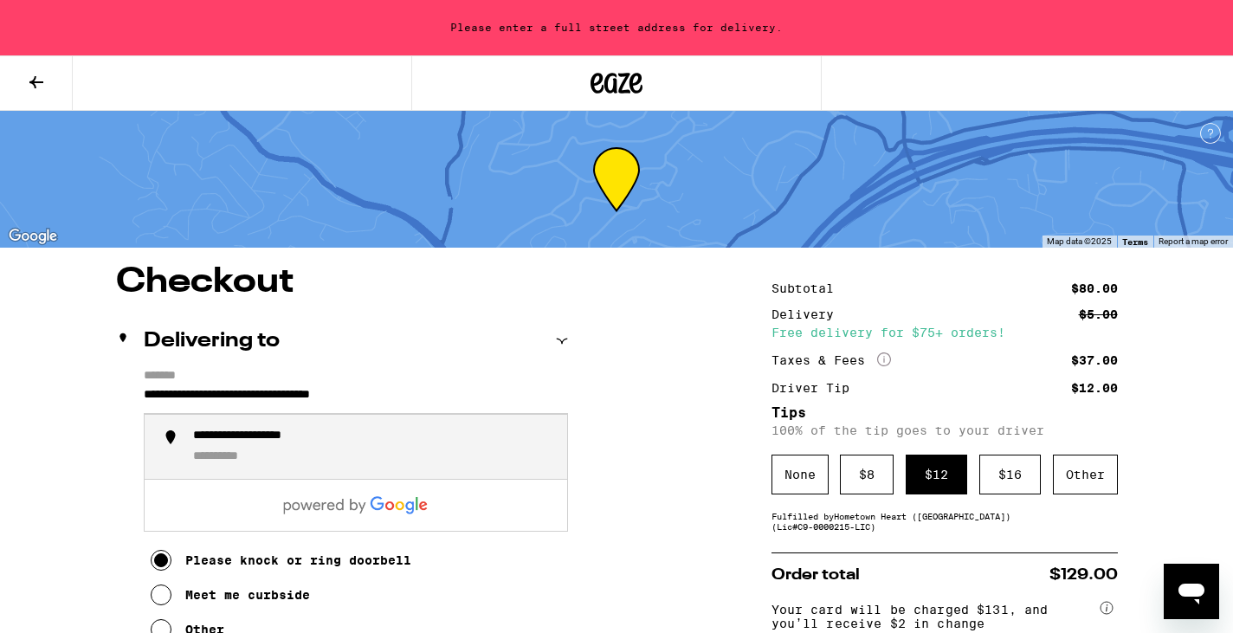
click at [287, 448] on div "**********" at bounding box center [373, 446] width 360 height 36
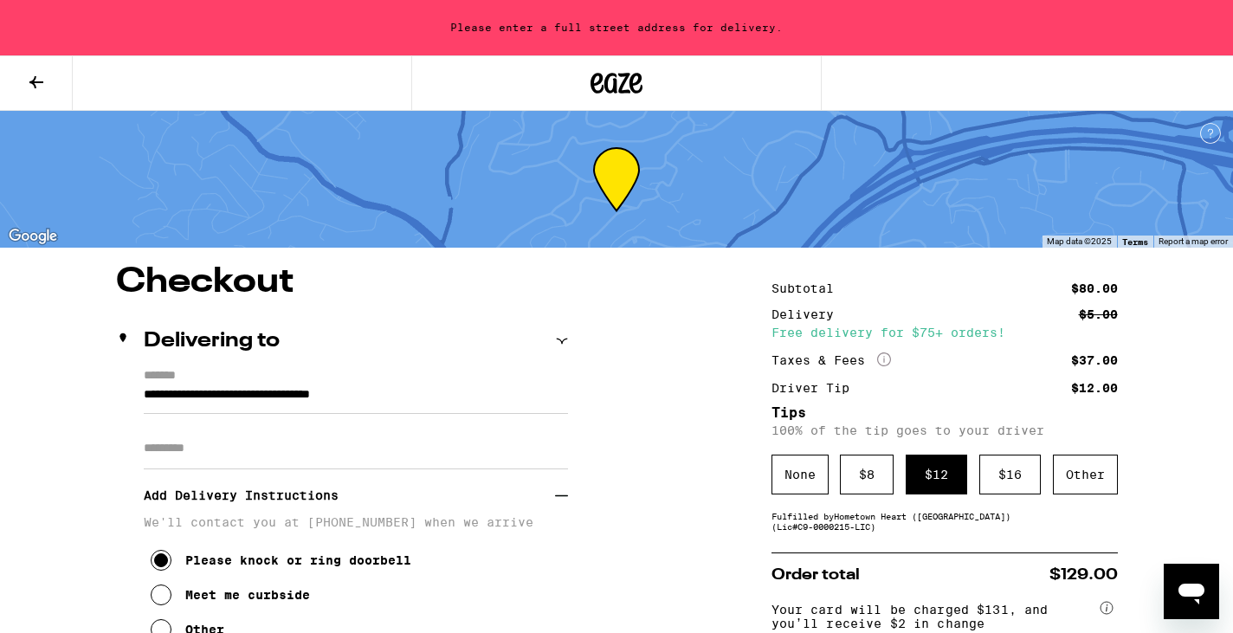
type input "**********"
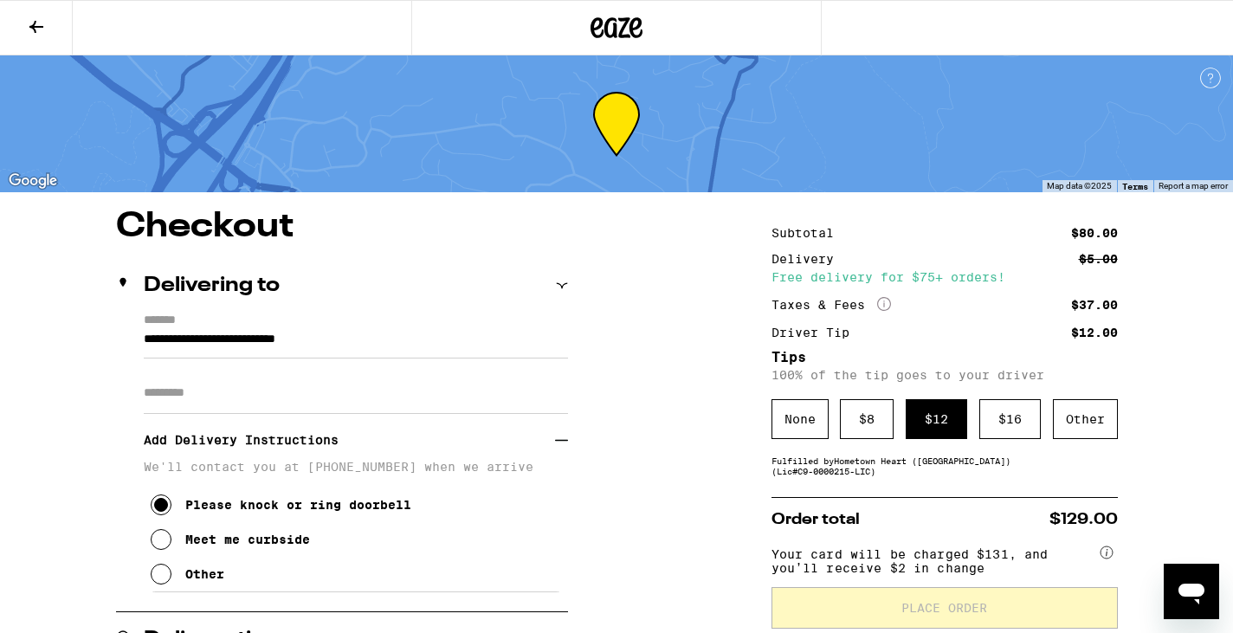
scroll to position [118, 0]
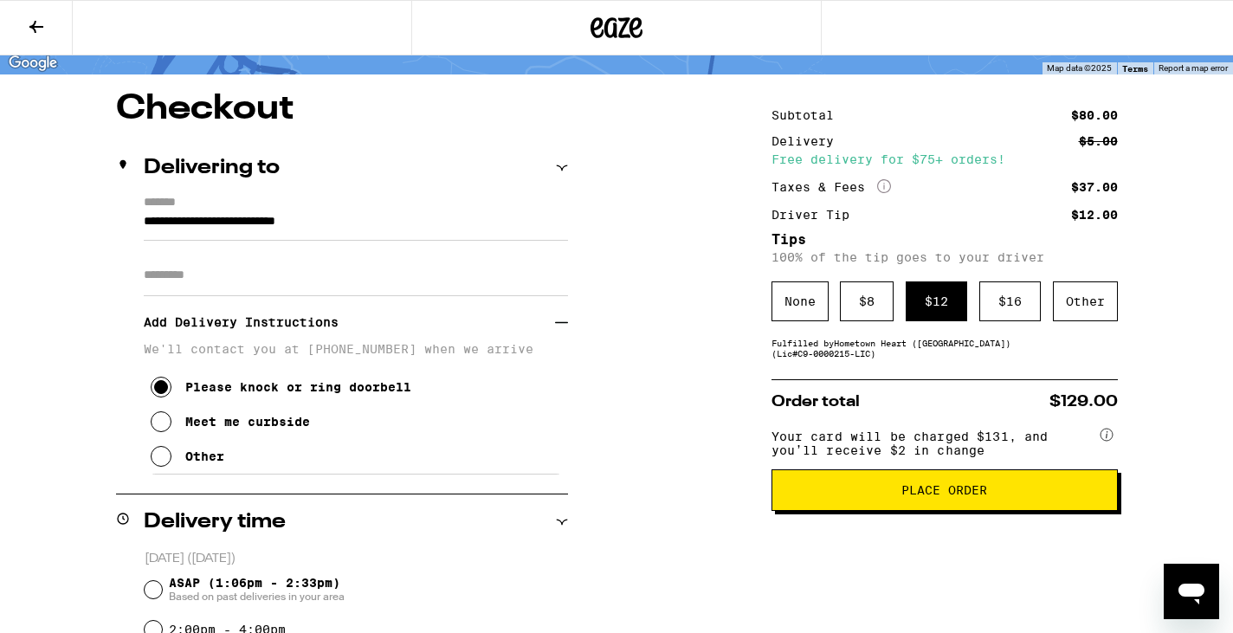
click at [836, 496] on span "Place Order" at bounding box center [944, 490] width 317 height 12
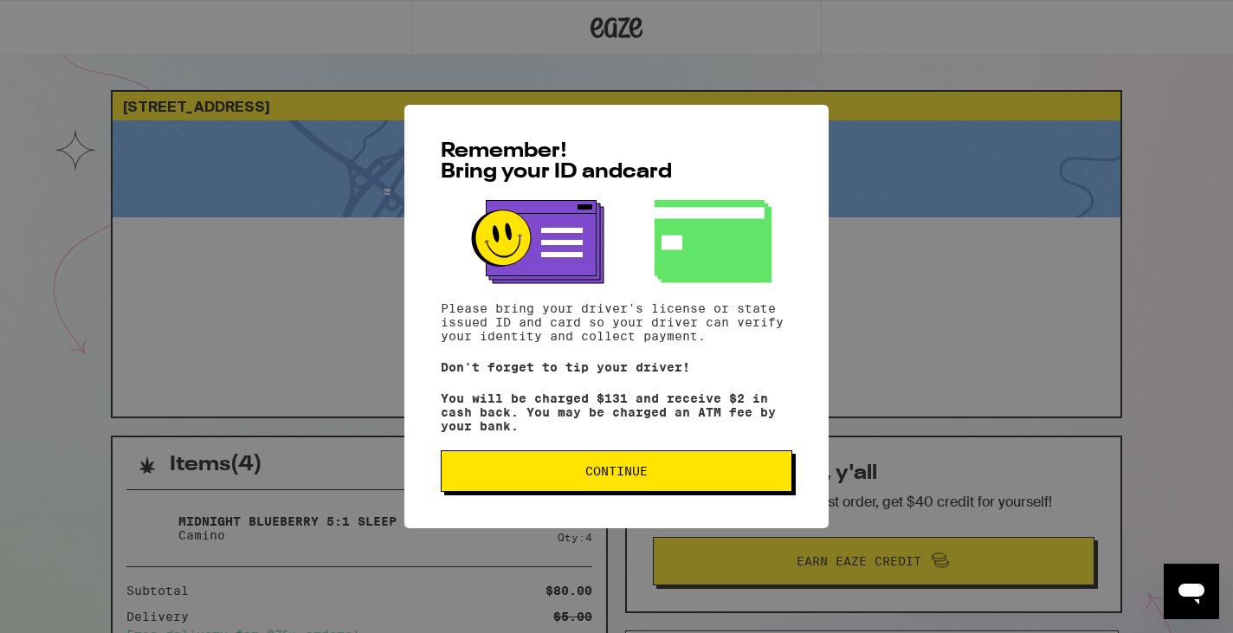
click at [618, 477] on span "Continue" at bounding box center [616, 471] width 62 height 12
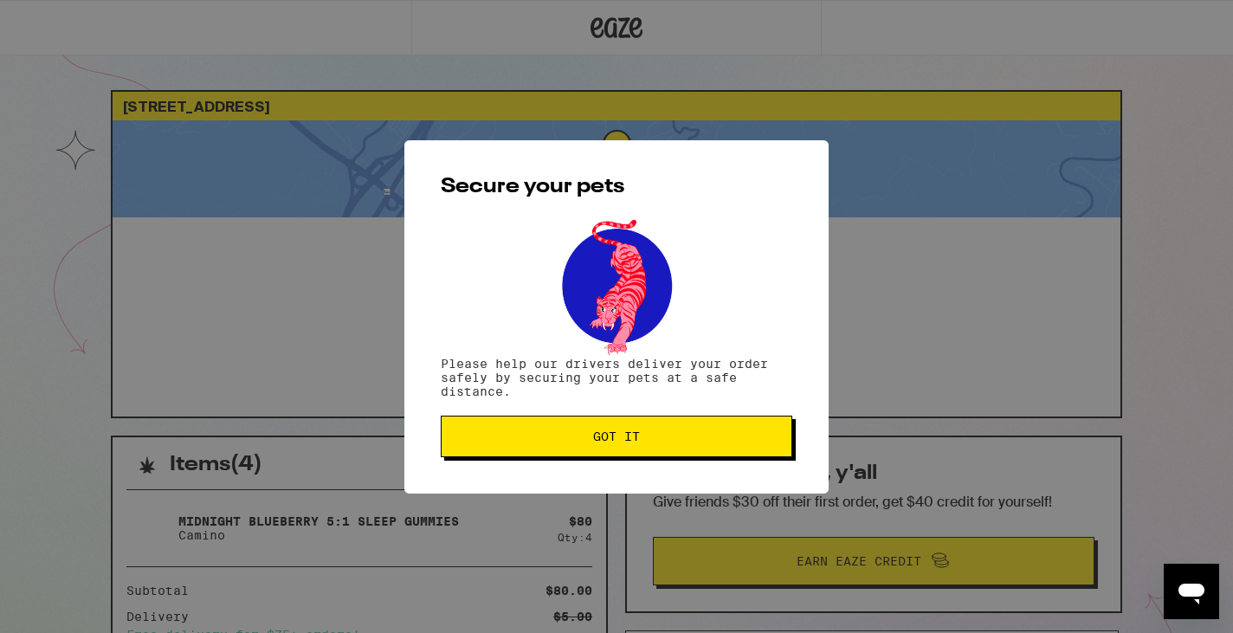
click at [618, 437] on span "Got it" at bounding box center [616, 436] width 47 height 12
